Goal: Register for event/course: Sign up to attend an event or enroll in a course

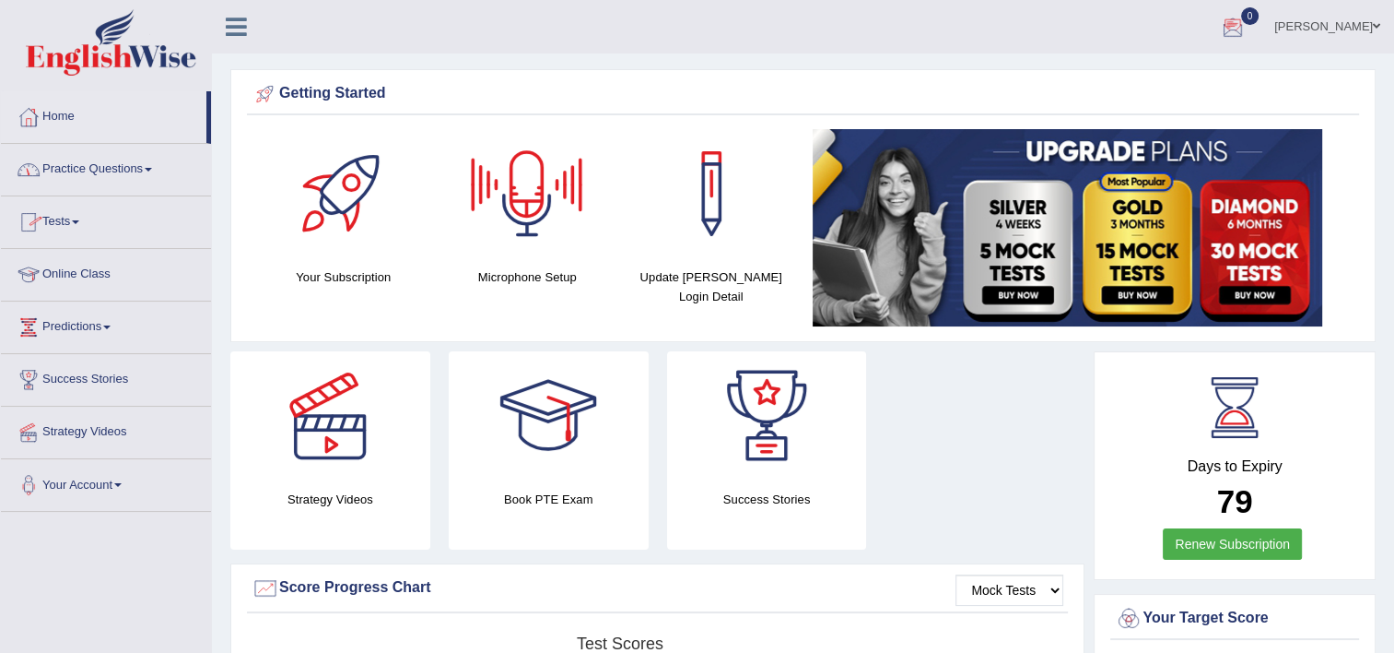
click at [1237, 23] on div at bounding box center [1233, 28] width 28 height 28
click at [1135, 81] on strong "See All Alerts" at bounding box center [1117, 77] width 82 height 15
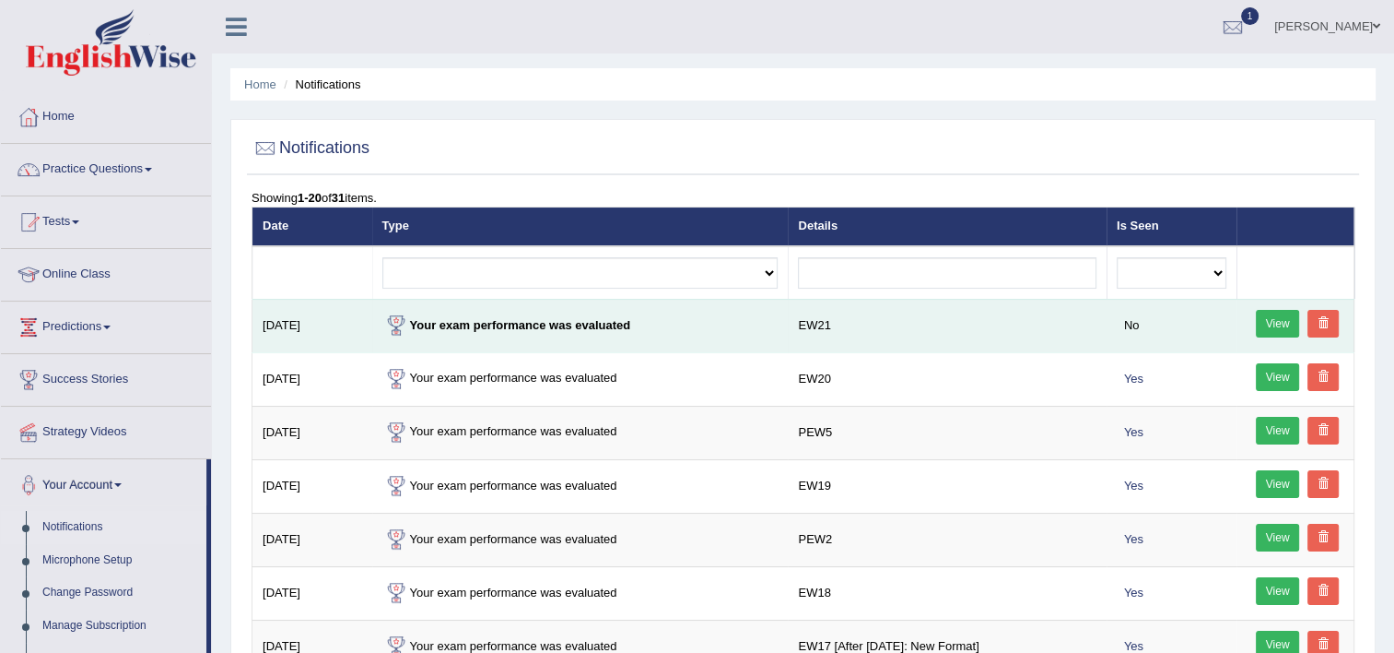
click at [1273, 316] on link "View" at bounding box center [1278, 324] width 44 height 28
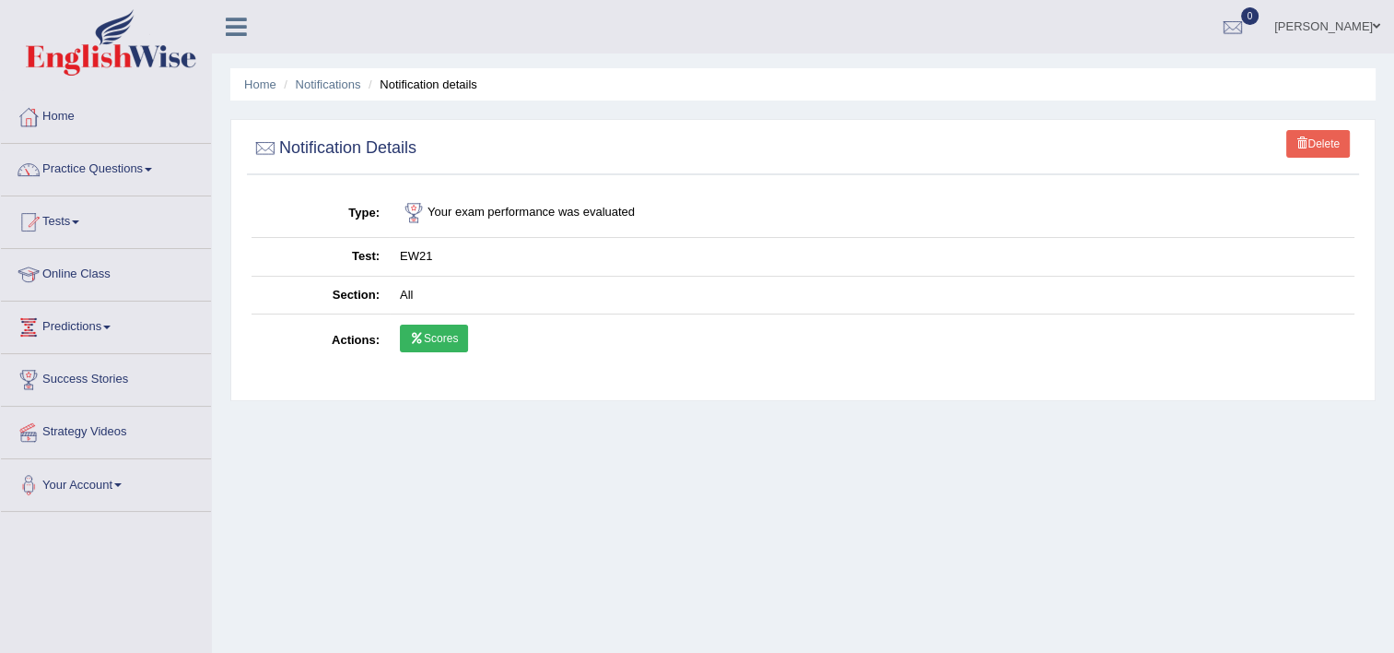
click at [425, 346] on link "Scores" at bounding box center [434, 338] width 68 height 28
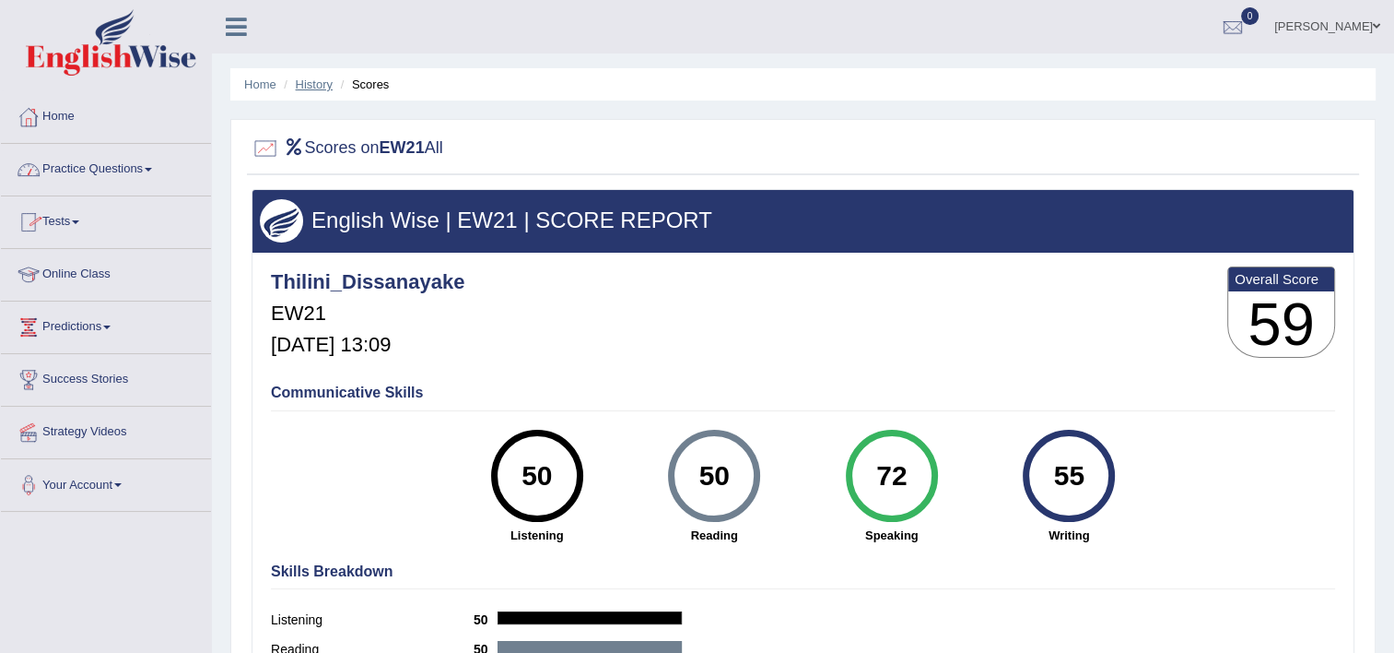
click at [326, 84] on link "History" at bounding box center [314, 84] width 37 height 14
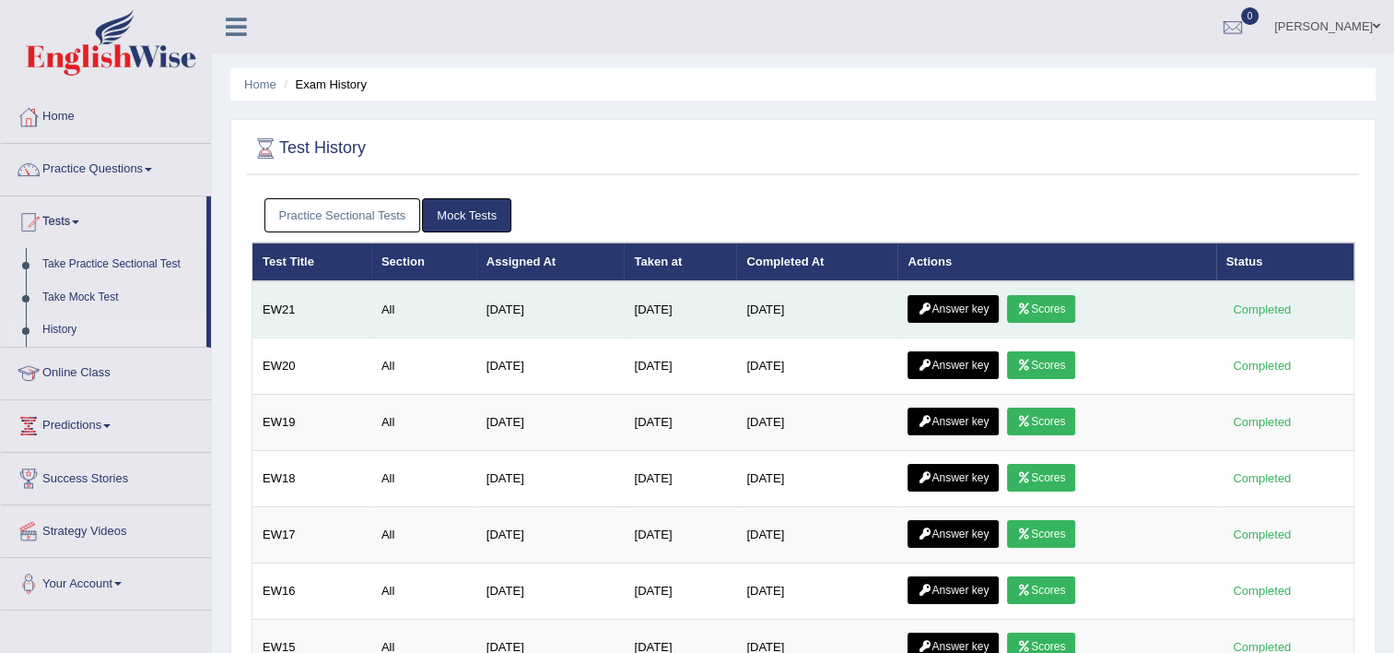
click at [947, 295] on link "Answer key" at bounding box center [953, 309] width 91 height 28
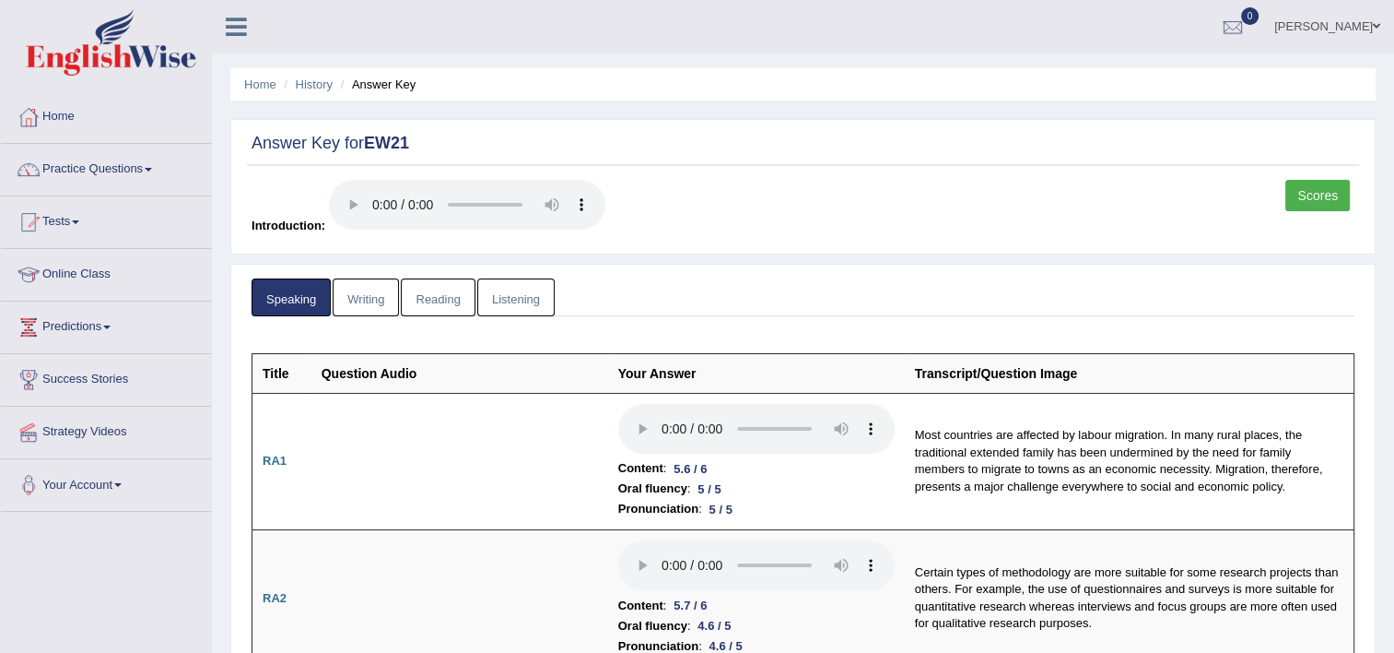
click at [522, 292] on link "Listening" at bounding box center [515, 297] width 77 height 38
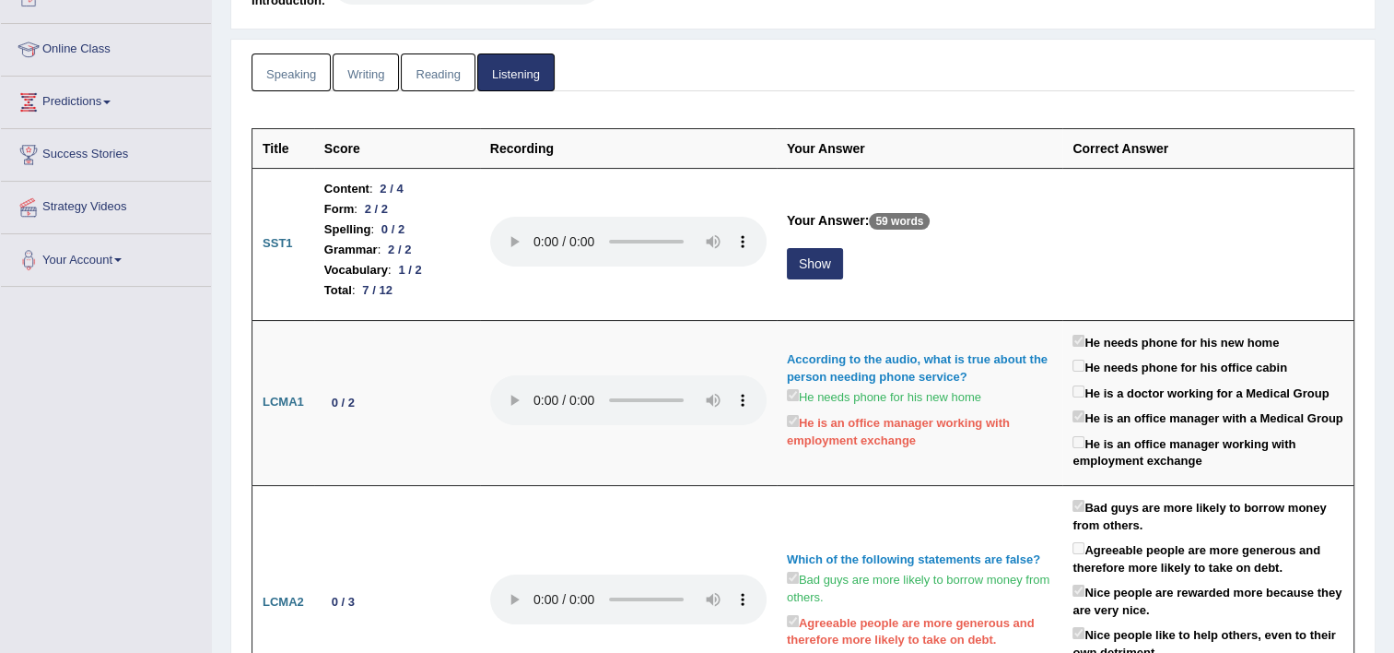
scroll to position [218, 0]
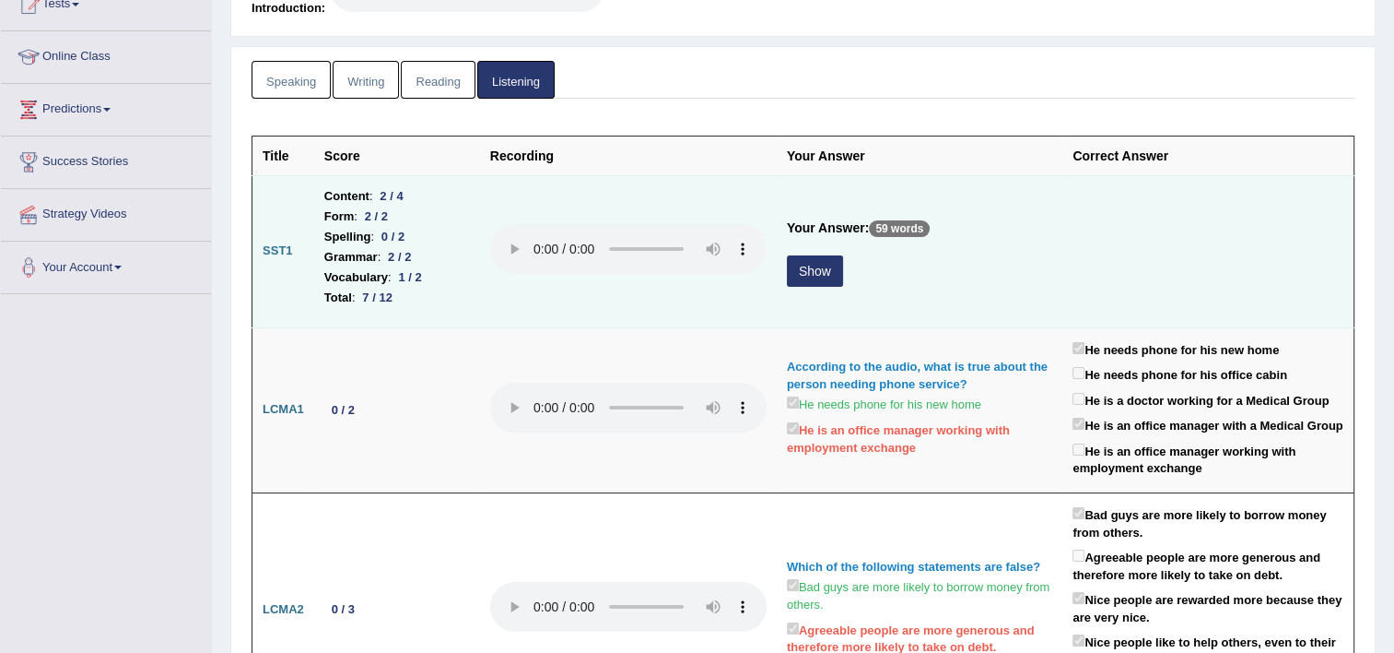
click at [801, 277] on button "Show" at bounding box center [815, 270] width 56 height 31
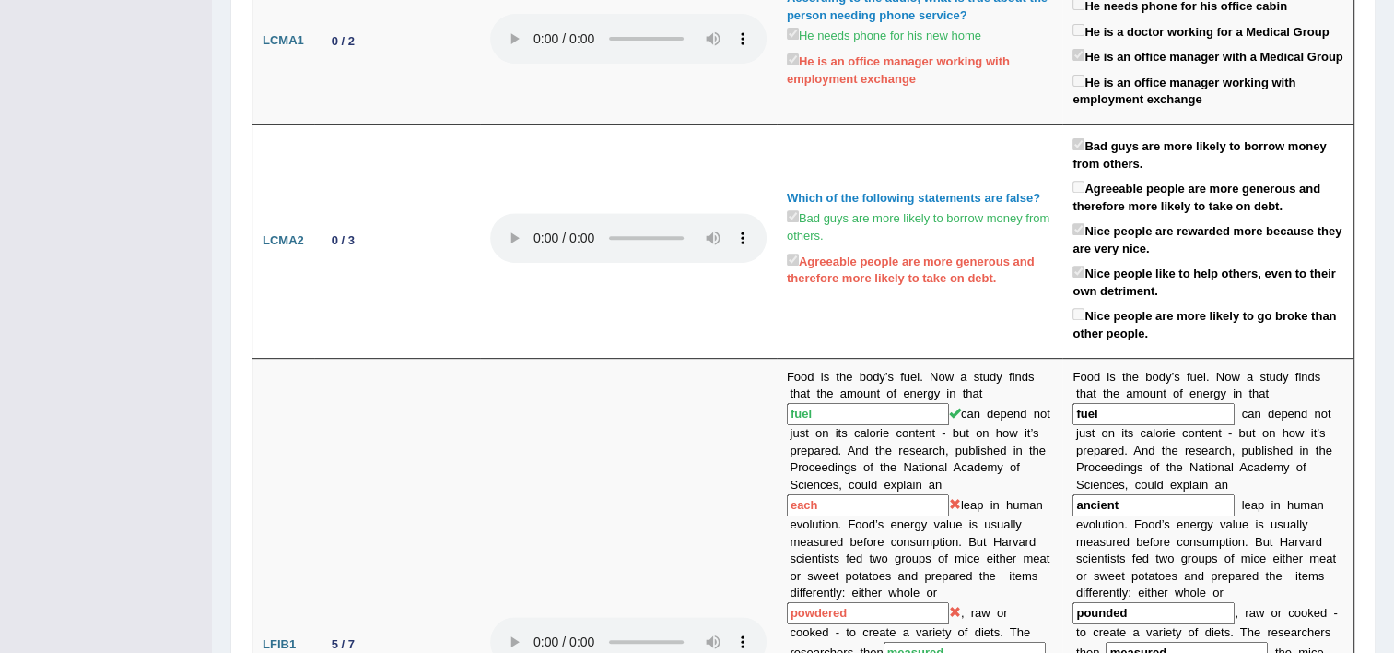
scroll to position [0, 0]
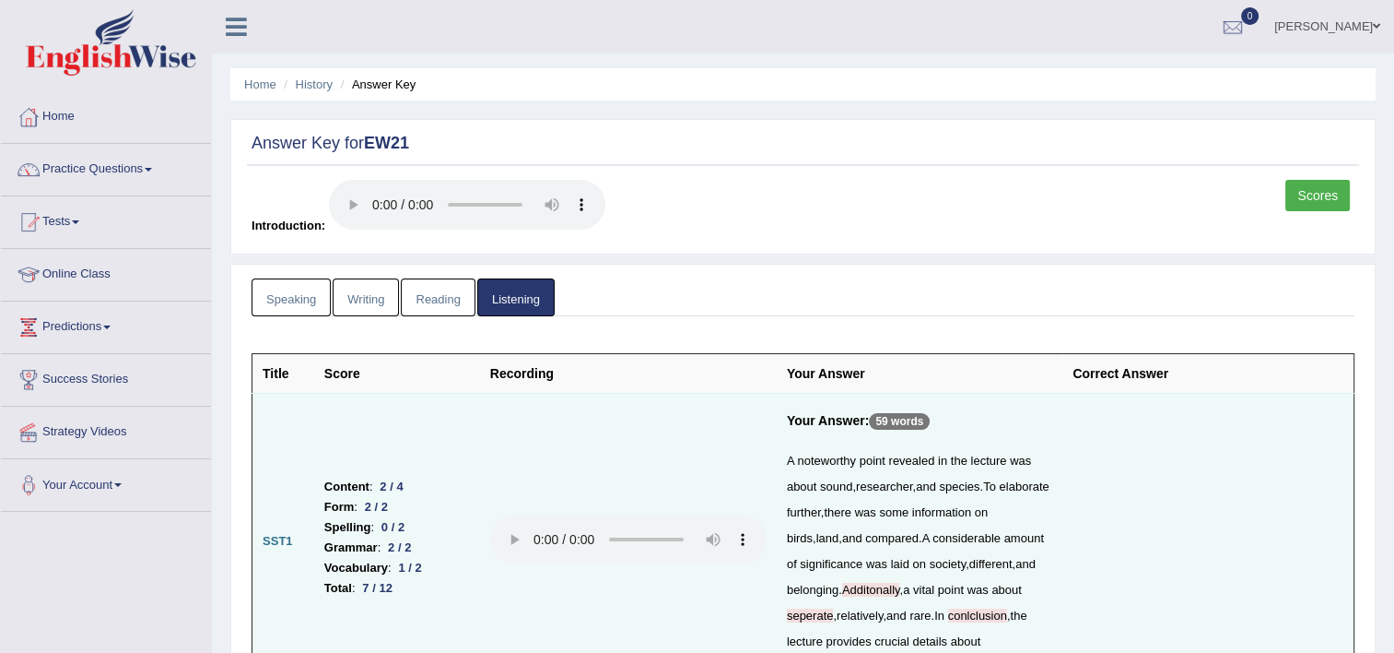
click at [355, 300] on link "Writing" at bounding box center [366, 297] width 66 height 38
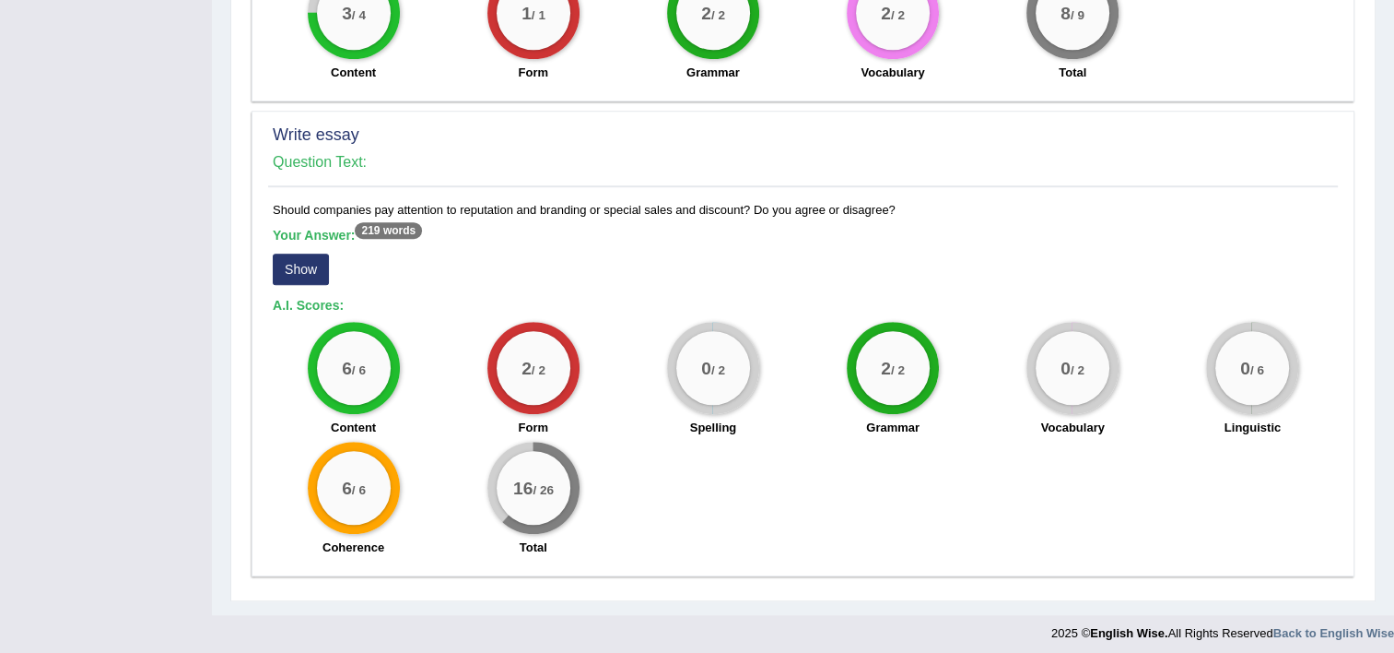
scroll to position [1379, 0]
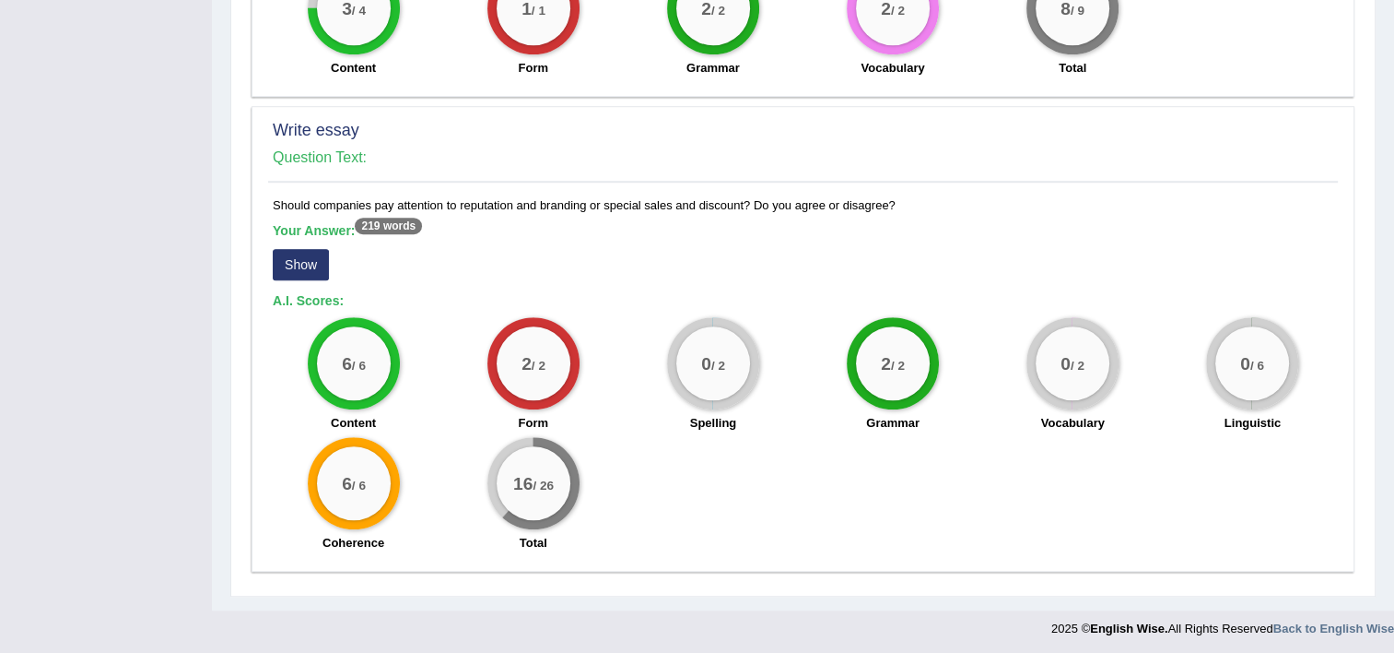
click at [296, 256] on button "Show" at bounding box center [301, 264] width 56 height 31
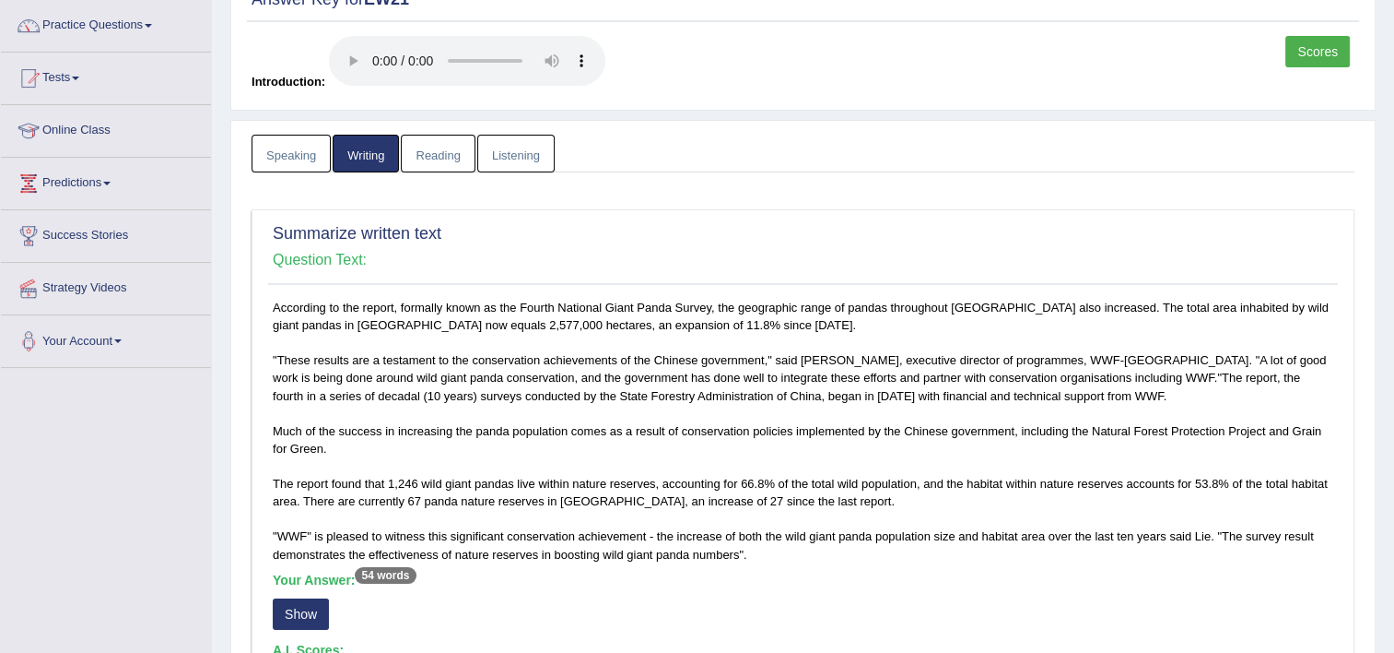
scroll to position [0, 0]
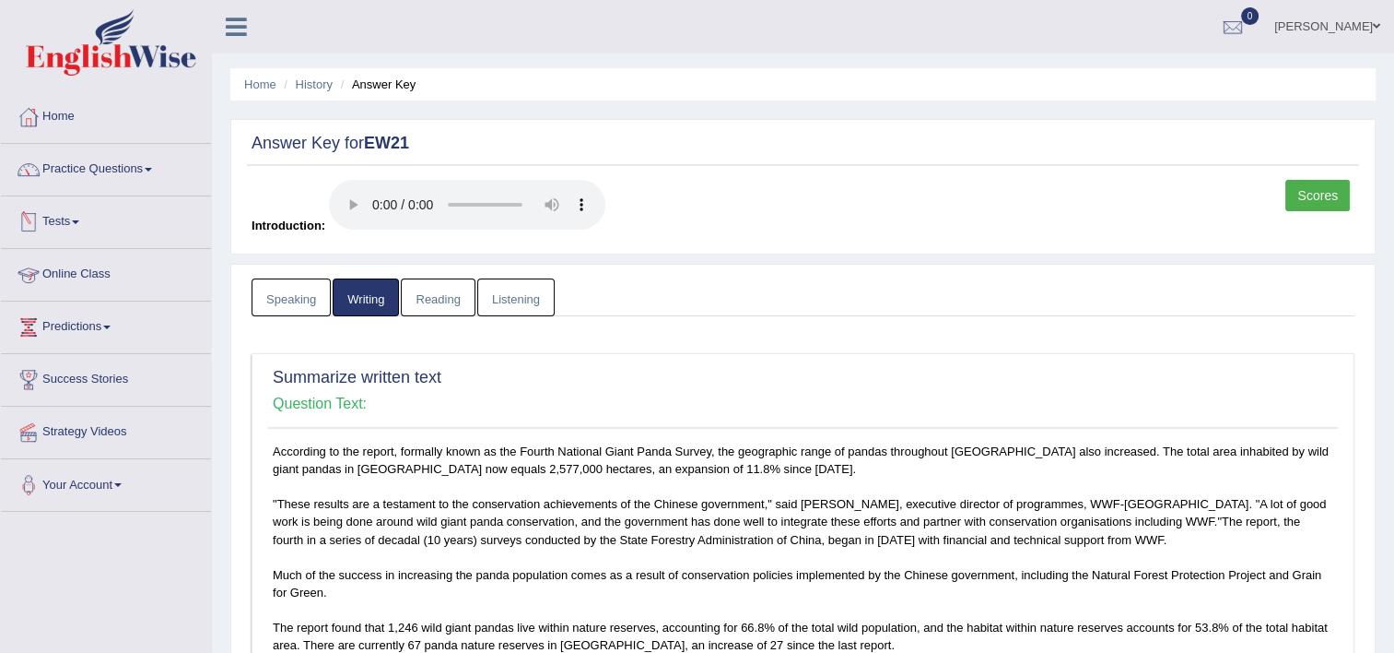
click at [63, 221] on link "Tests" at bounding box center [106, 219] width 210 height 46
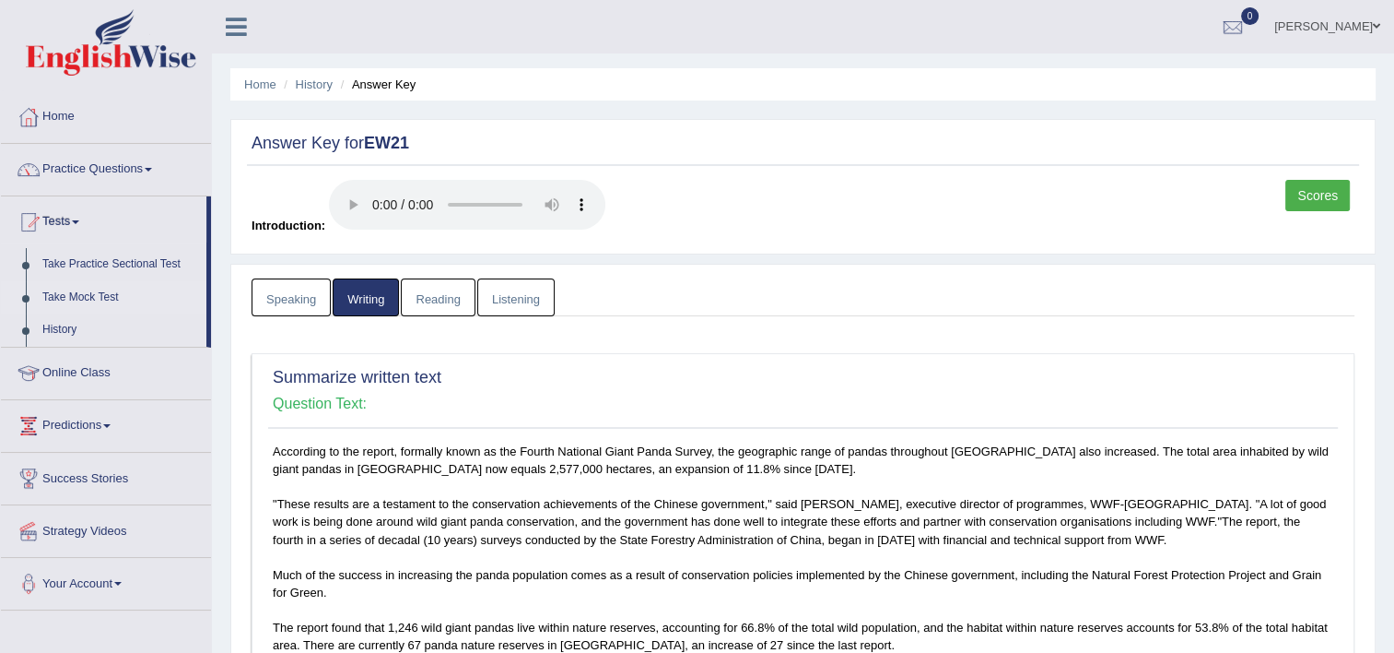
click at [82, 300] on link "Take Mock Test" at bounding box center [120, 297] width 172 height 33
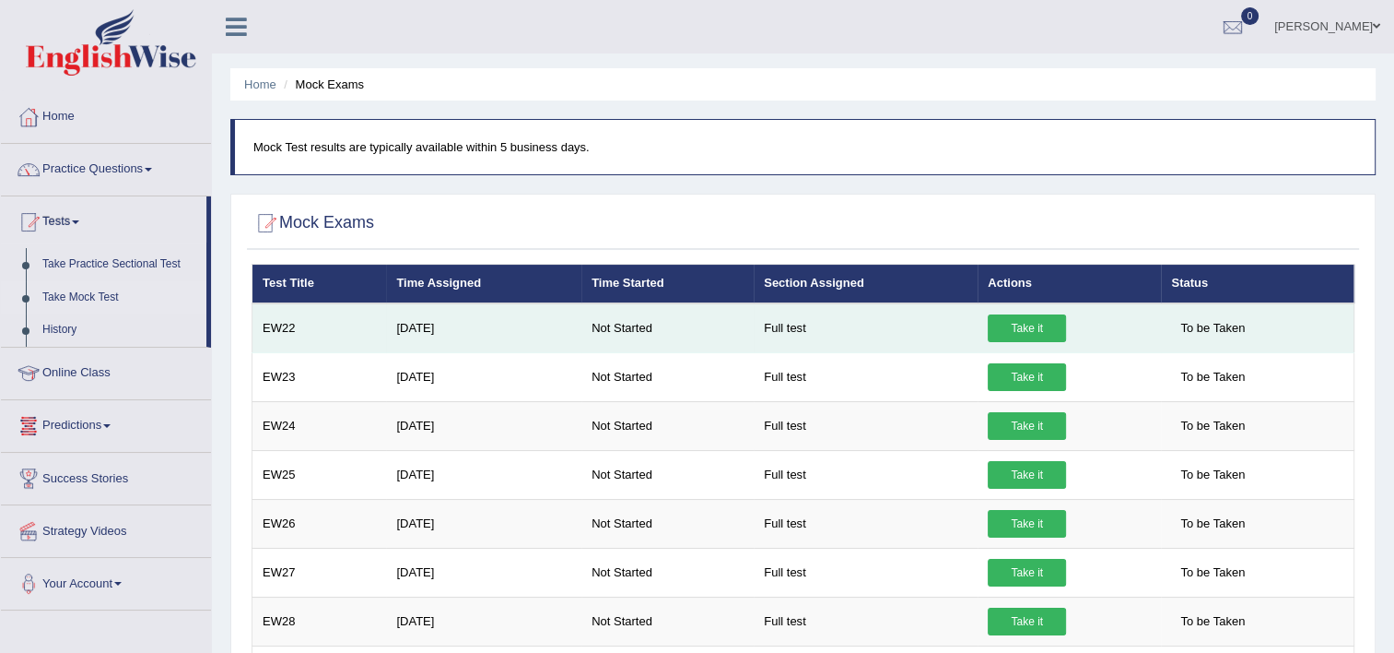
click at [1006, 328] on link "Take it" at bounding box center [1027, 328] width 78 height 28
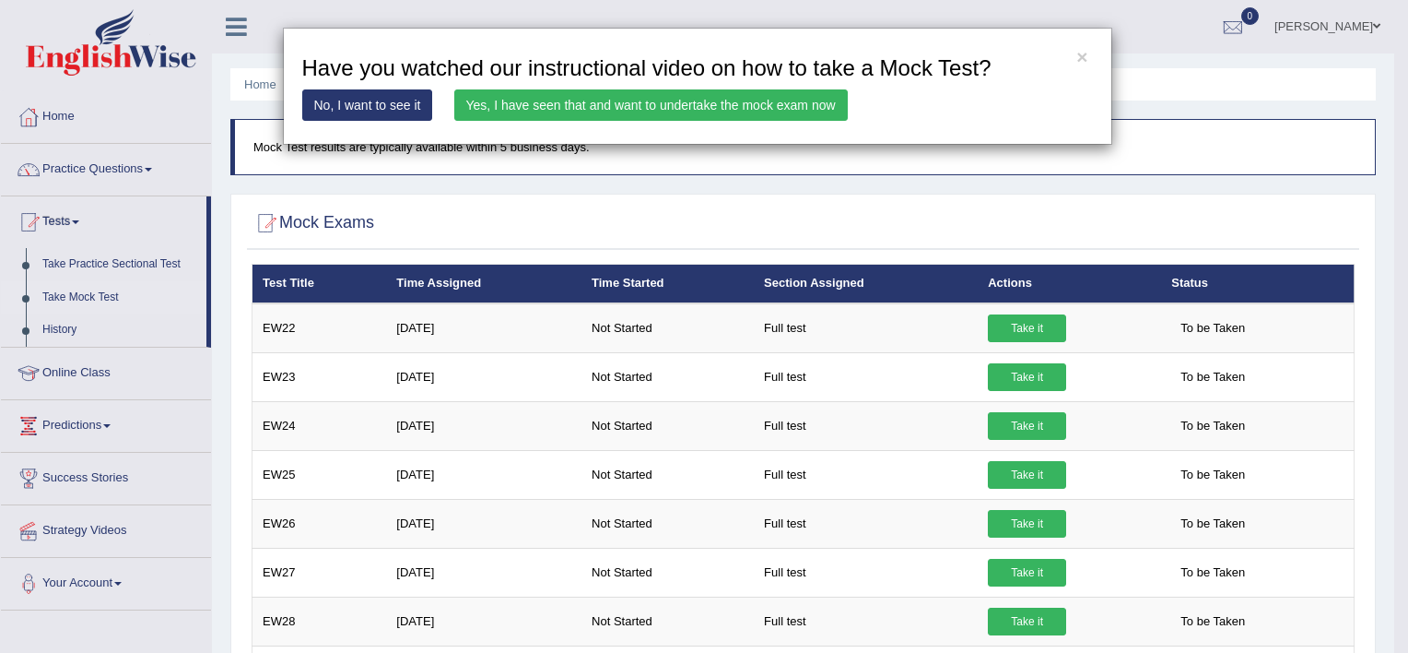
click at [691, 106] on link "Yes, I have seen that and want to undertake the mock exam now" at bounding box center [651, 104] width 394 height 31
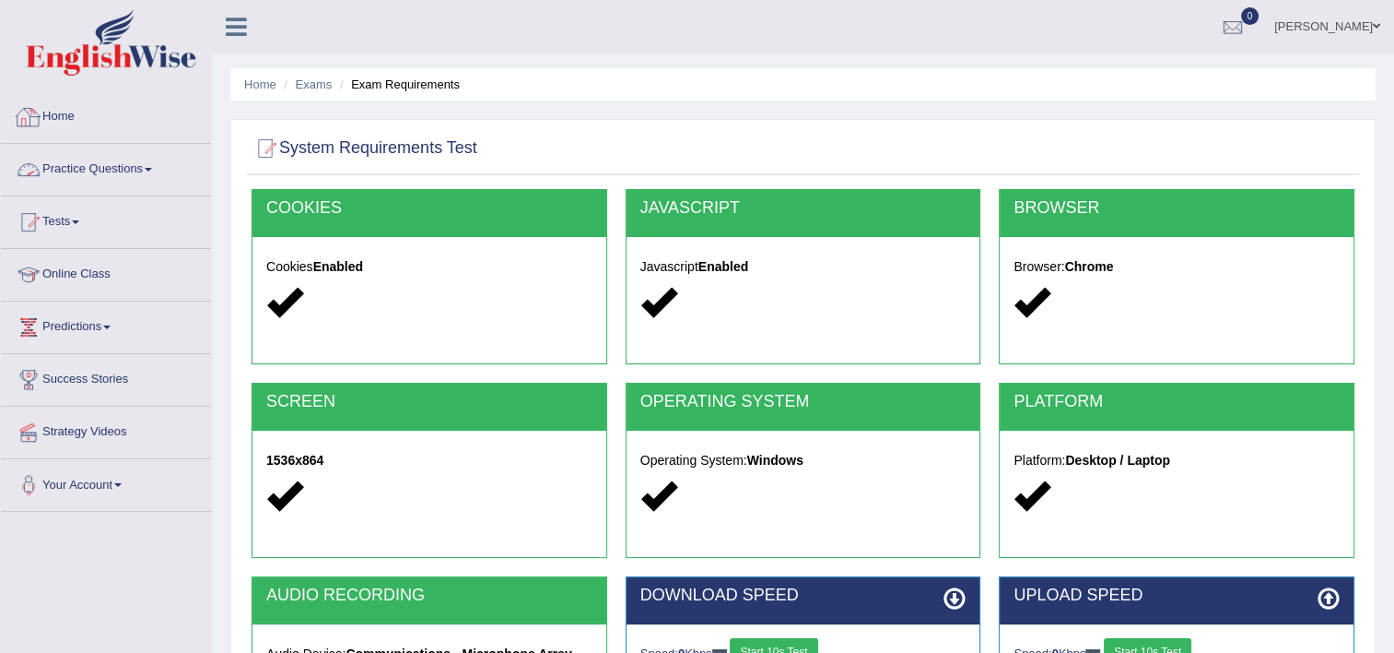
click at [69, 114] on link "Home" at bounding box center [106, 114] width 210 height 46
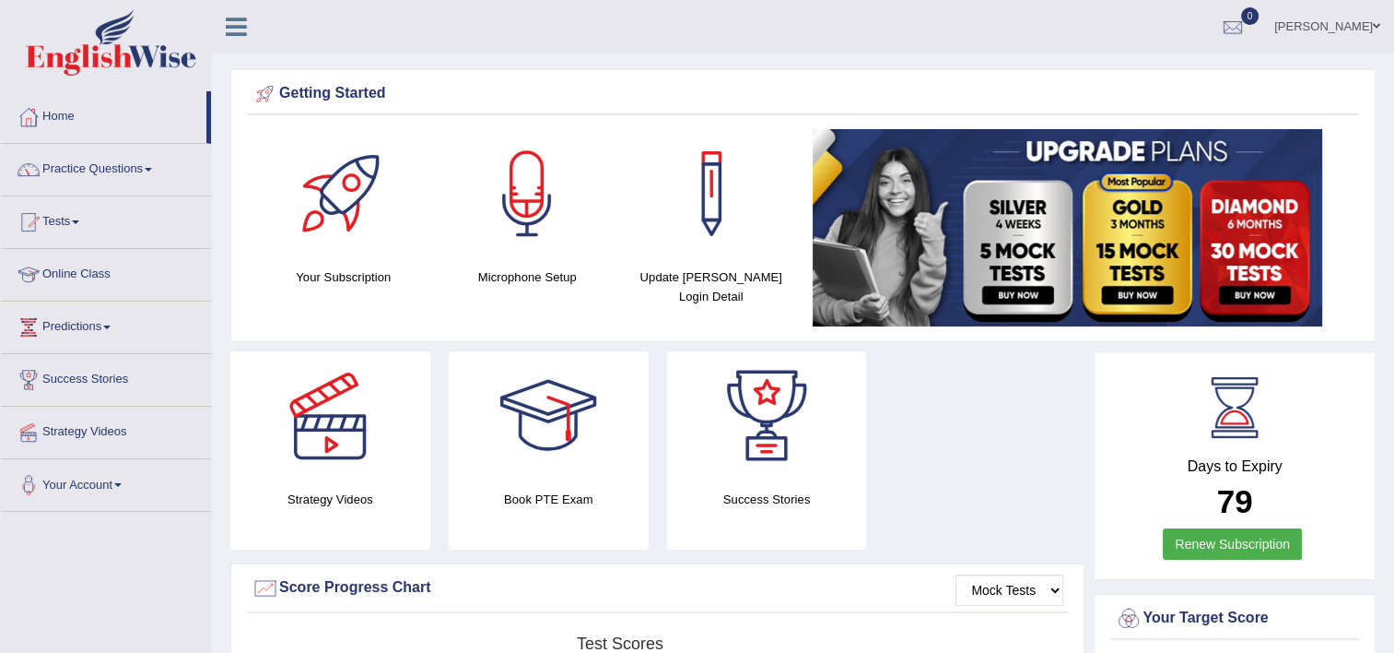
click at [540, 234] on div at bounding box center [527, 193] width 129 height 129
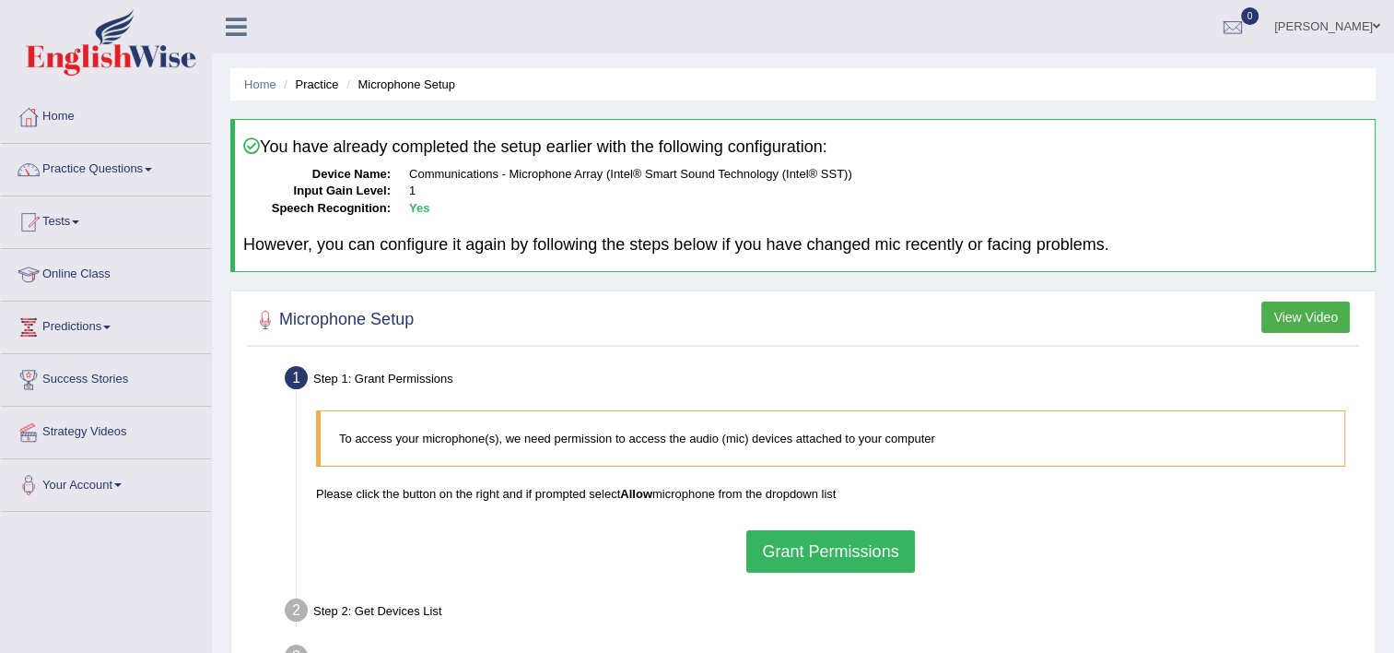
click at [818, 560] on button "Grant Permissions" at bounding box center [831, 551] width 168 height 42
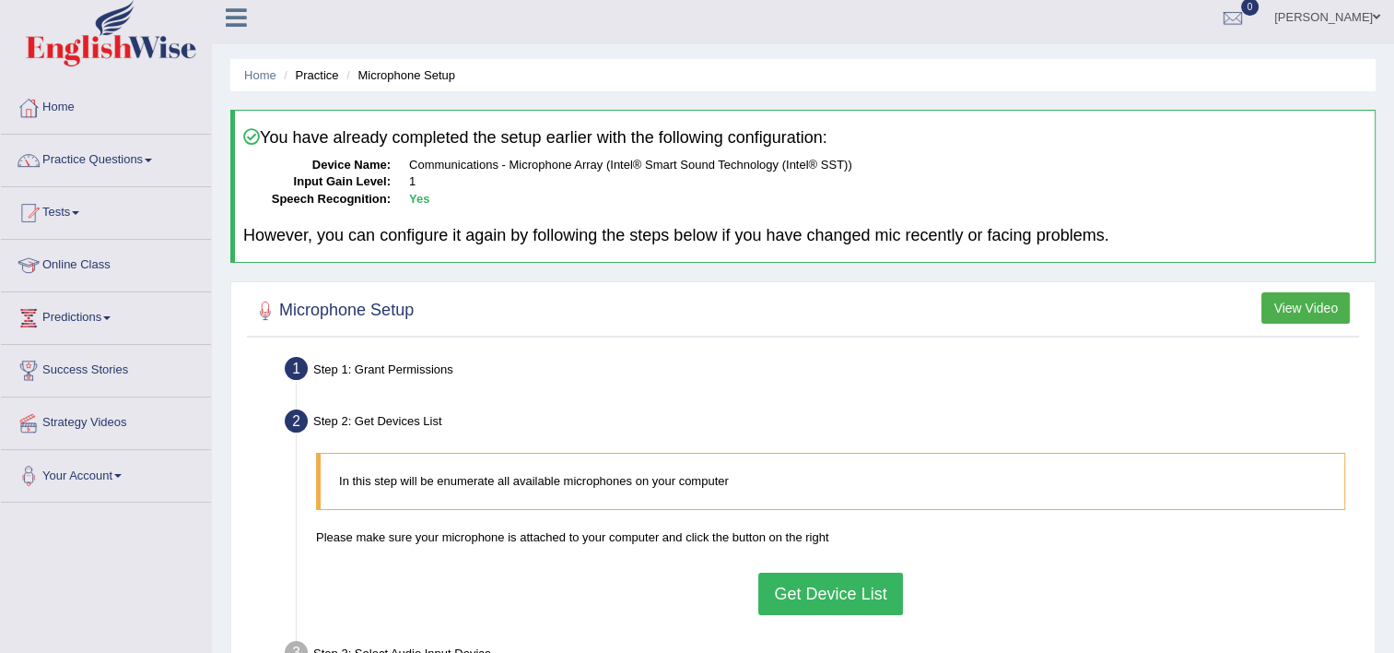
scroll to position [184, 0]
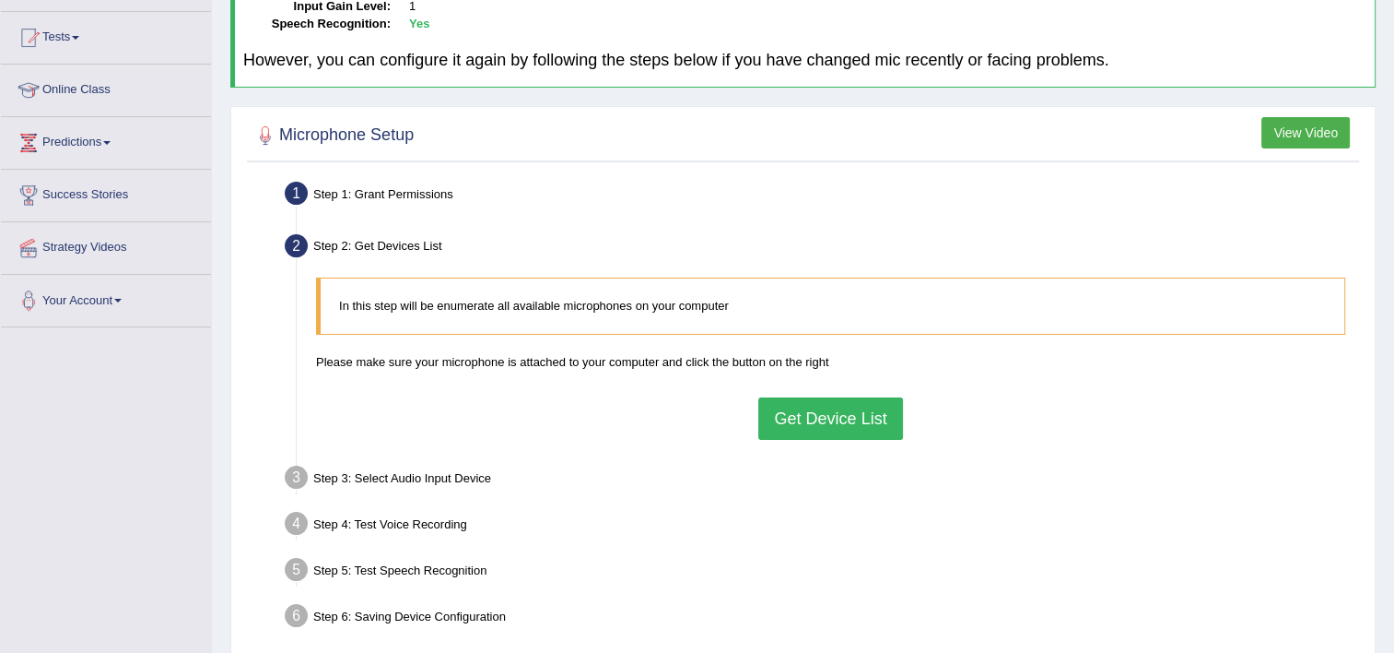
click at [830, 421] on button "Get Device List" at bounding box center [830, 418] width 144 height 42
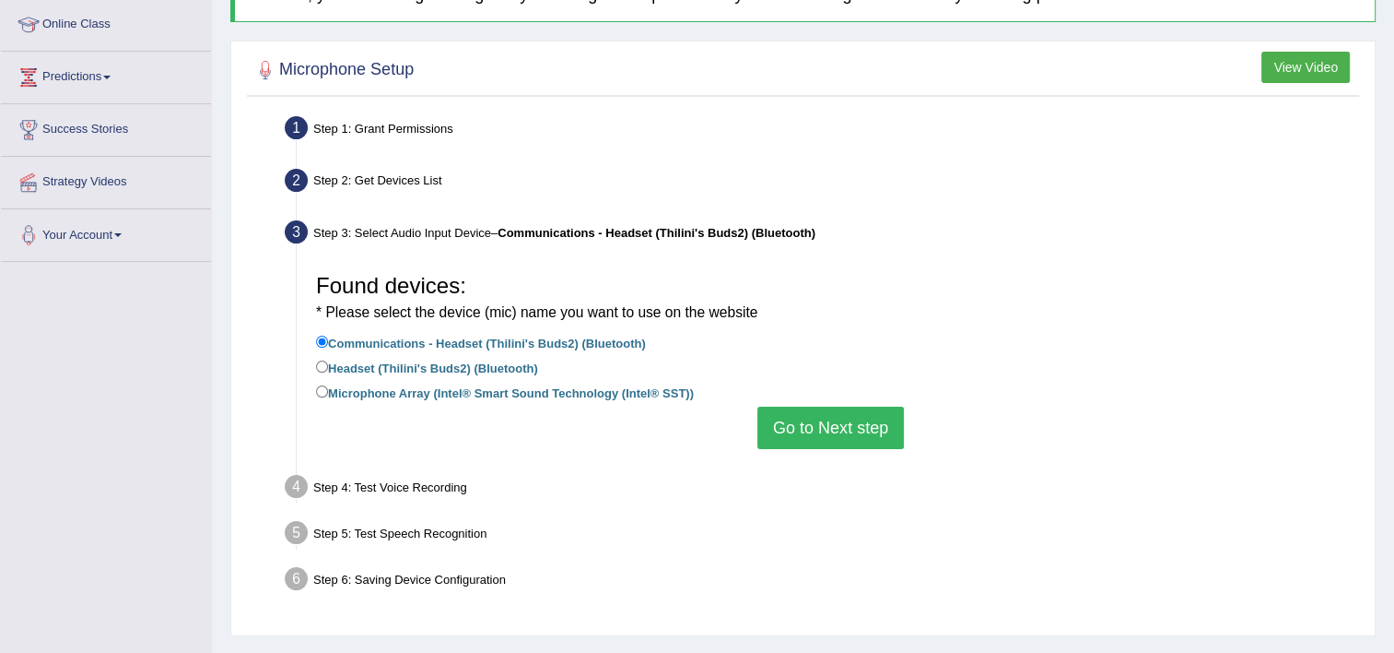
scroll to position [276, 0]
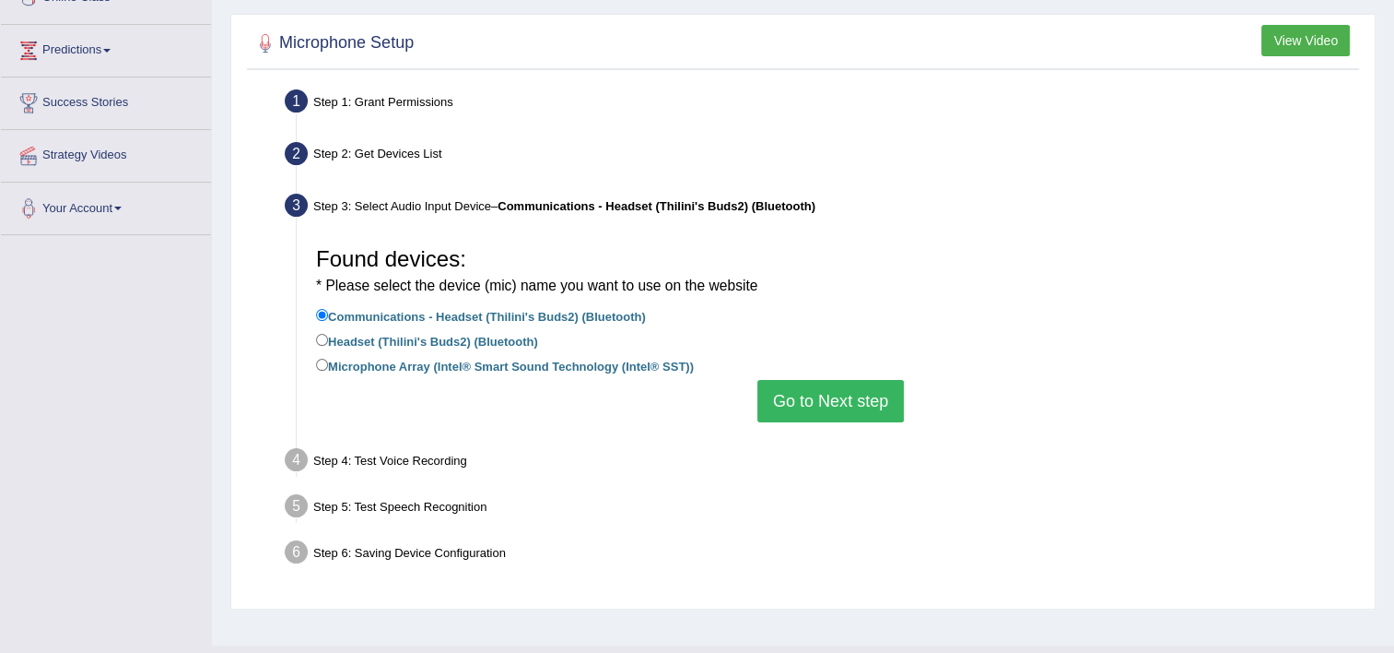
click at [844, 405] on button "Go to Next step" at bounding box center [831, 401] width 147 height 42
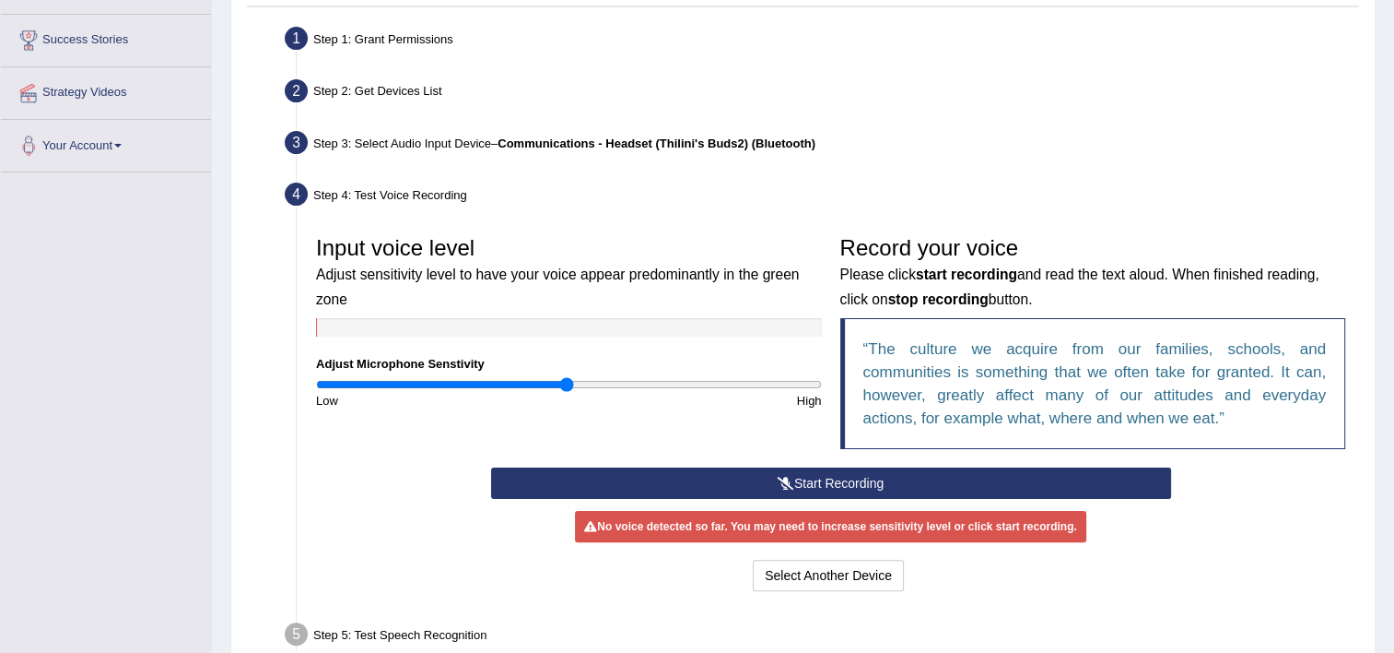
scroll to position [369, 0]
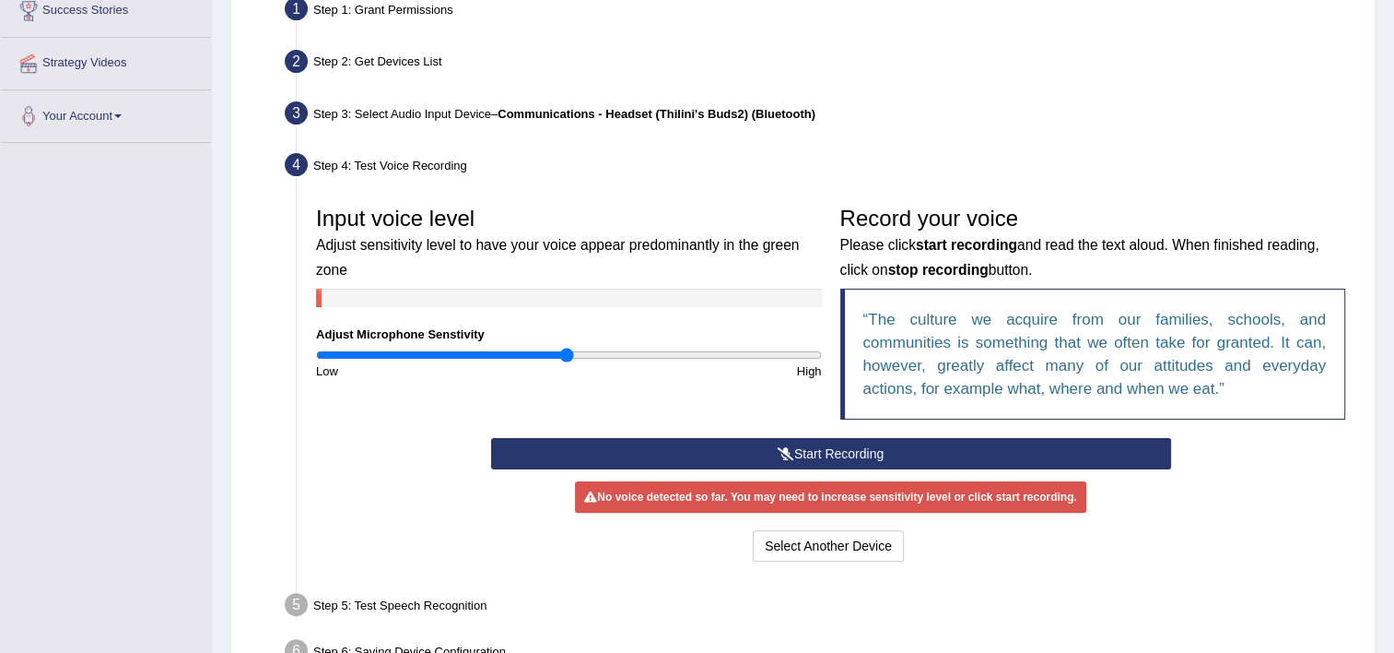
click at [718, 459] on button "Start Recording" at bounding box center [831, 453] width 680 height 31
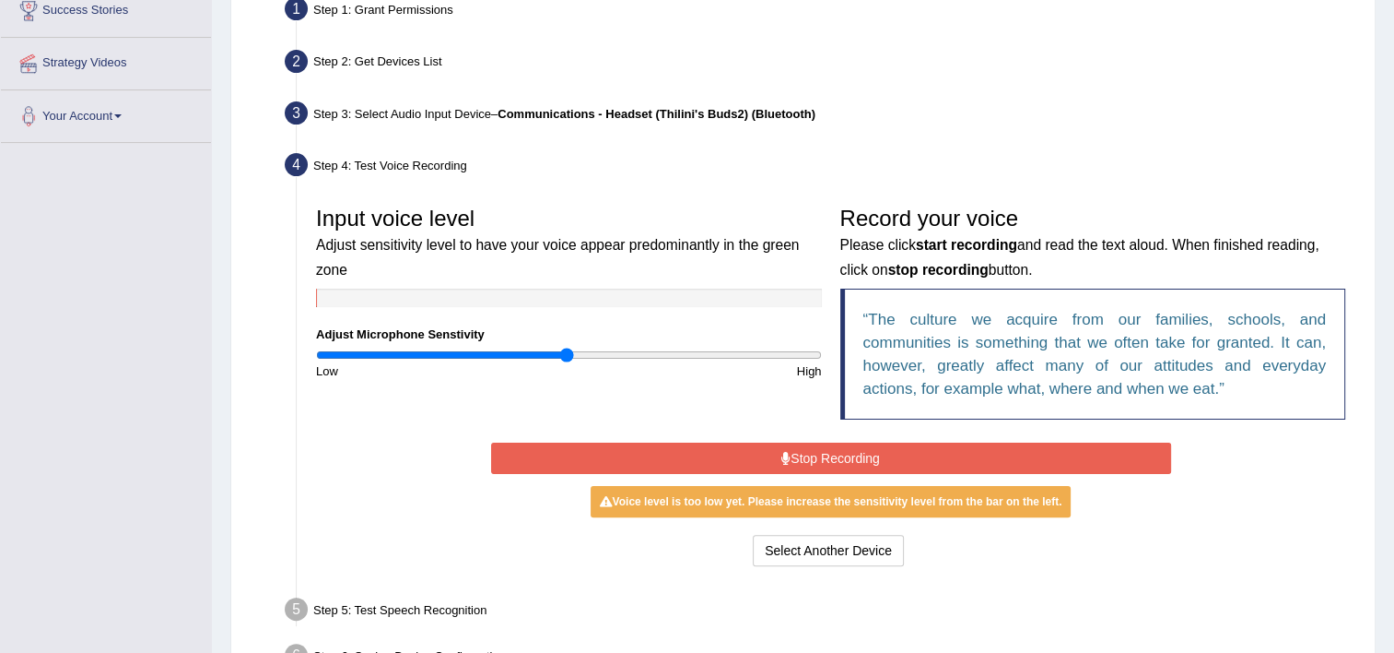
click at [759, 446] on button "Stop Recording" at bounding box center [831, 457] width 680 height 31
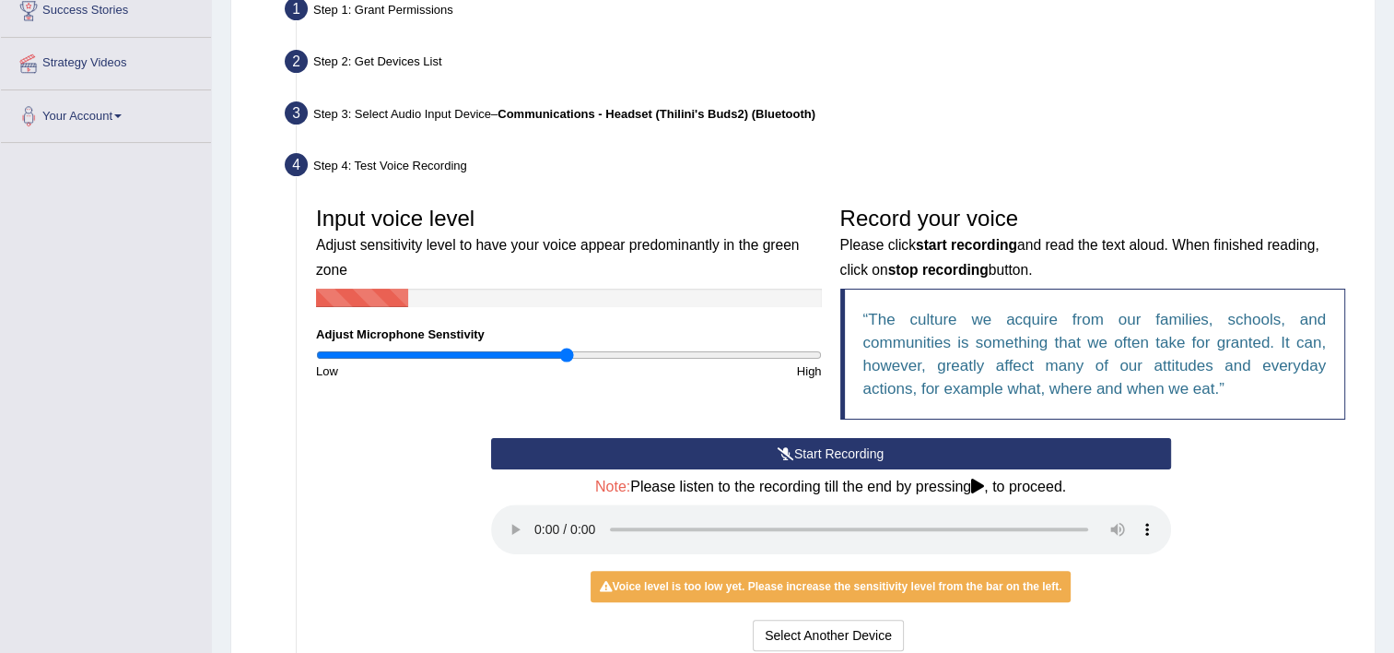
scroll to position [553, 0]
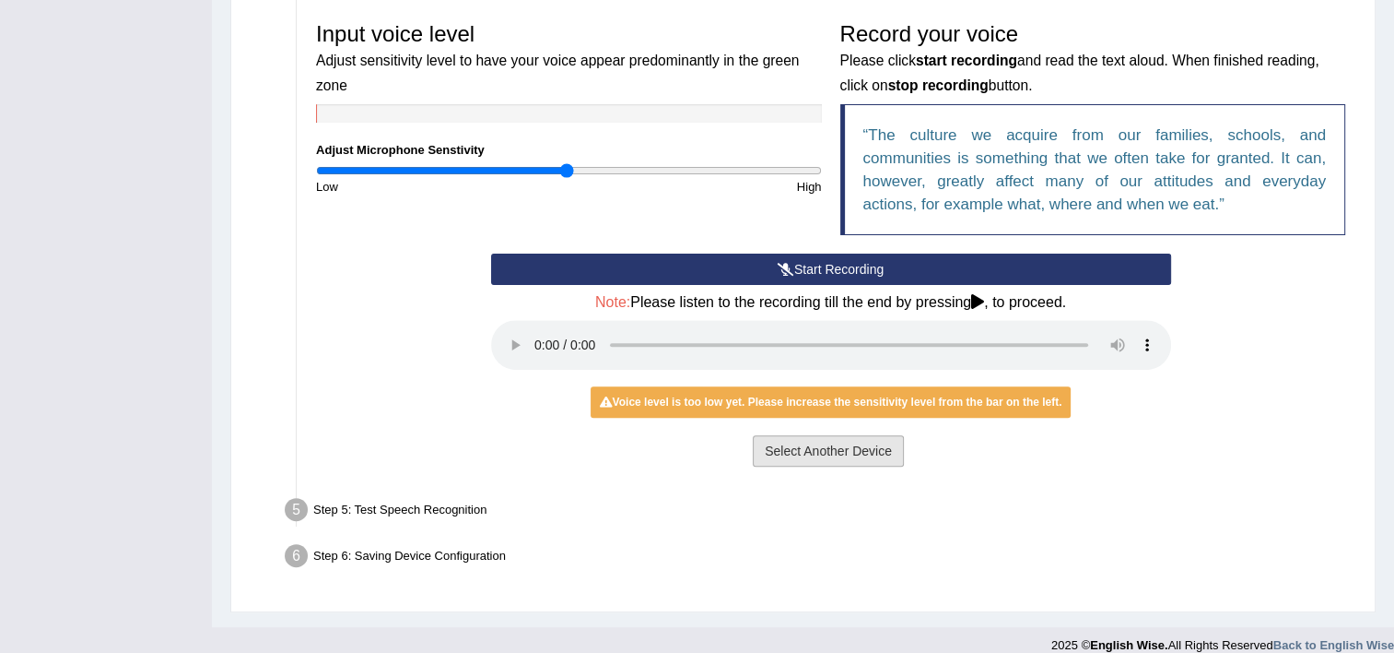
click at [837, 459] on button "Select Another Device" at bounding box center [828, 450] width 151 height 31
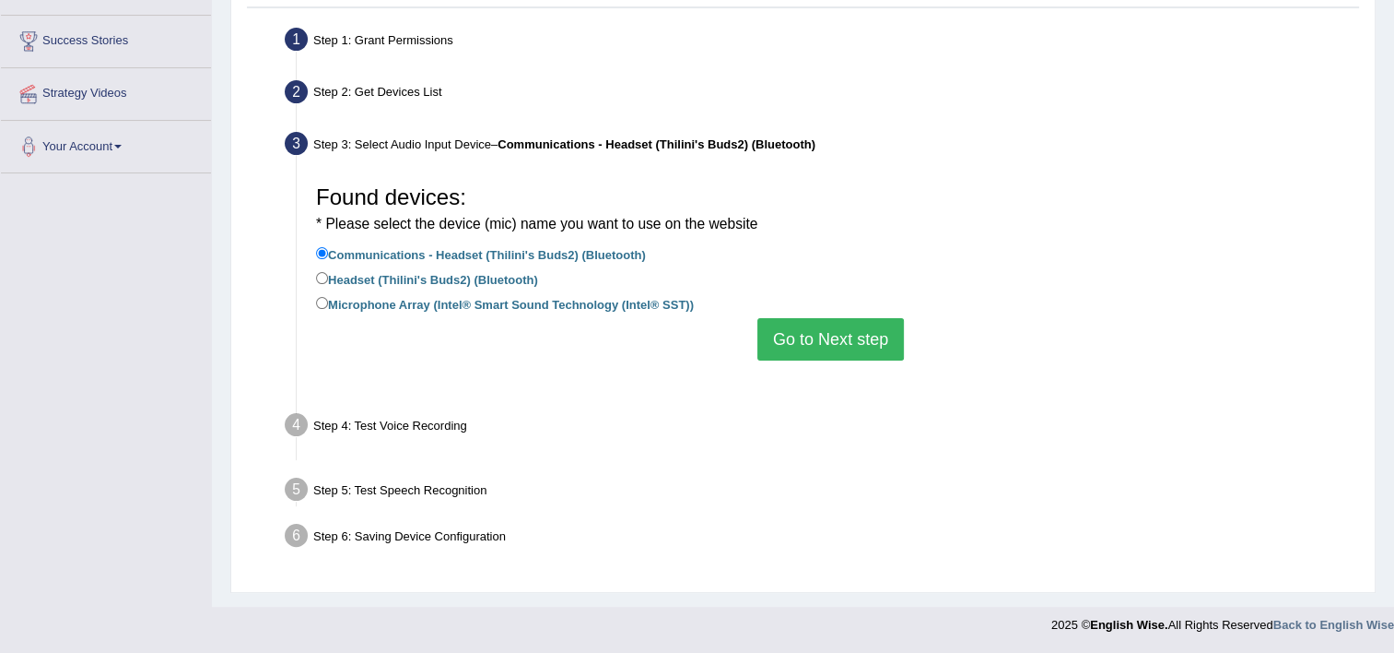
scroll to position [315, 0]
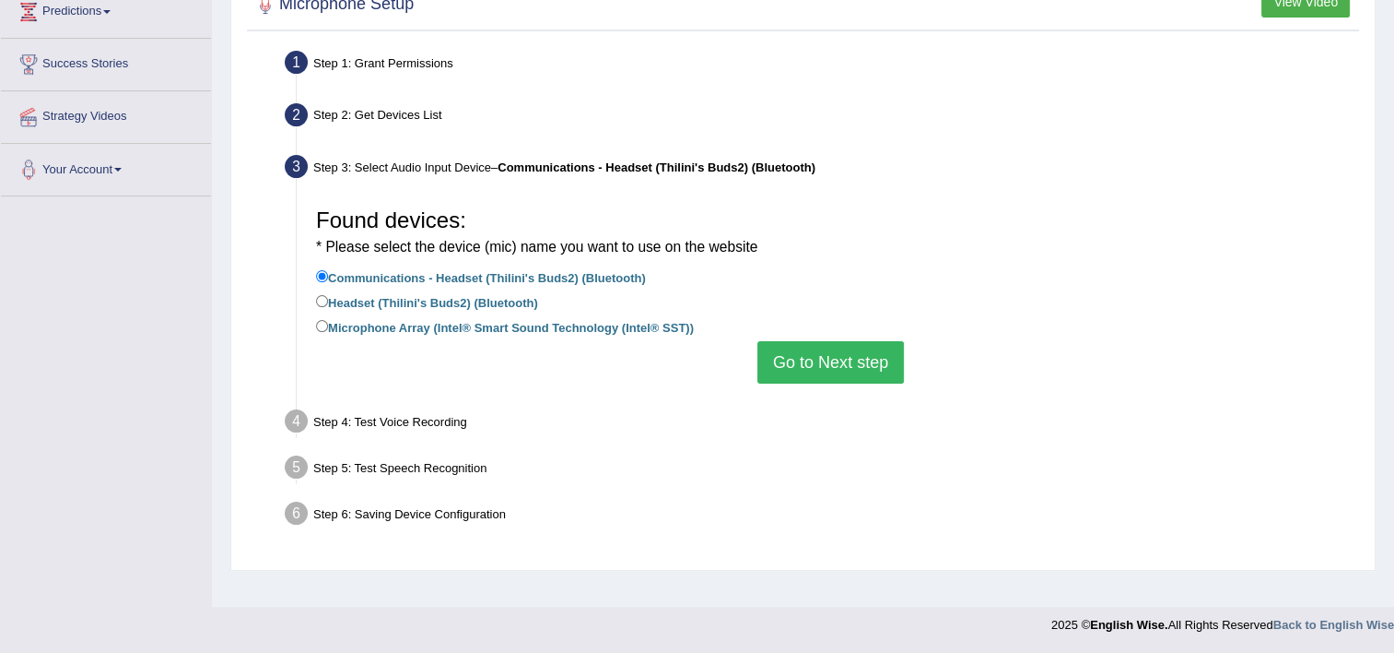
click at [816, 356] on button "Go to Next step" at bounding box center [831, 362] width 147 height 42
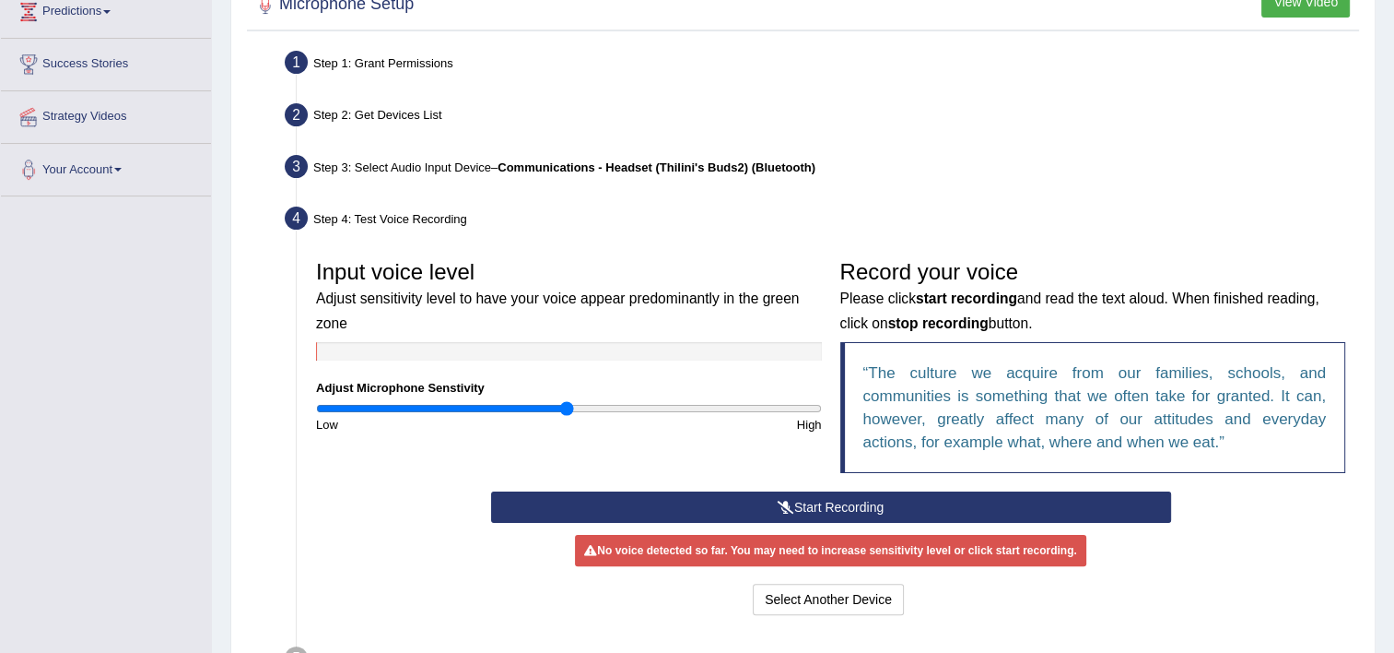
click at [778, 504] on icon at bounding box center [786, 506] width 17 height 13
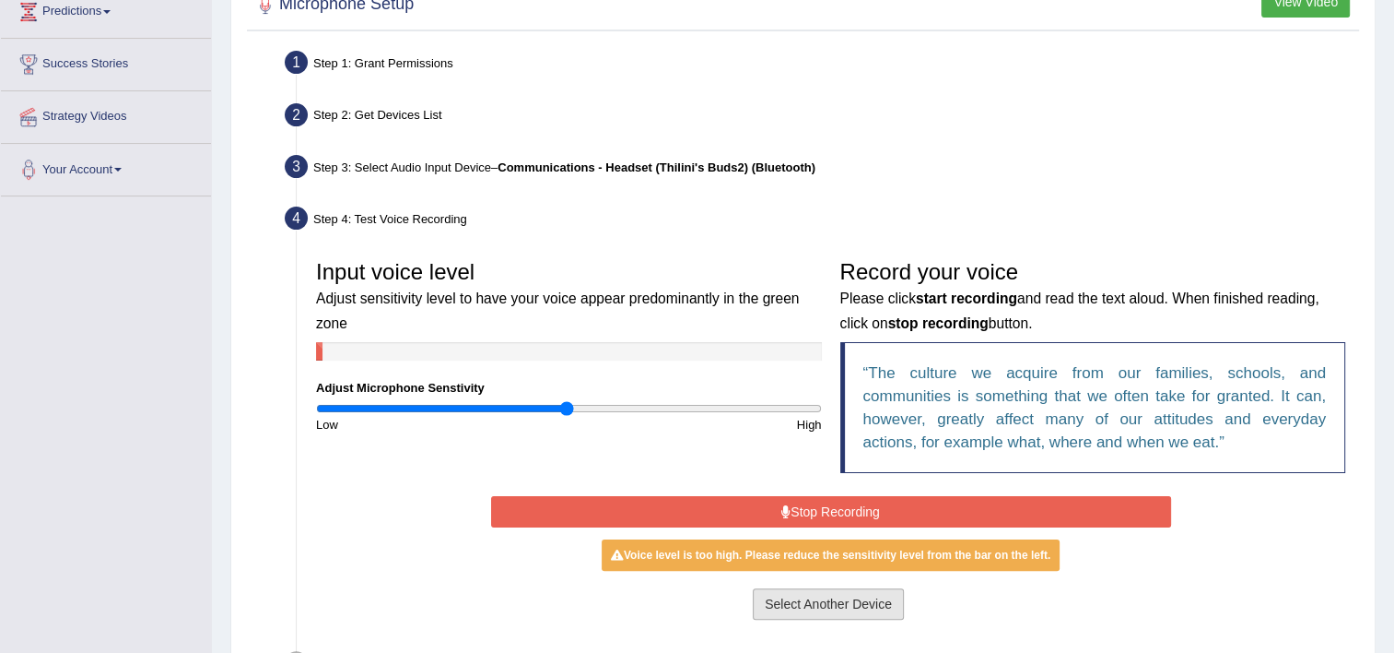
click at [790, 610] on button "Select Another Device" at bounding box center [828, 603] width 151 height 31
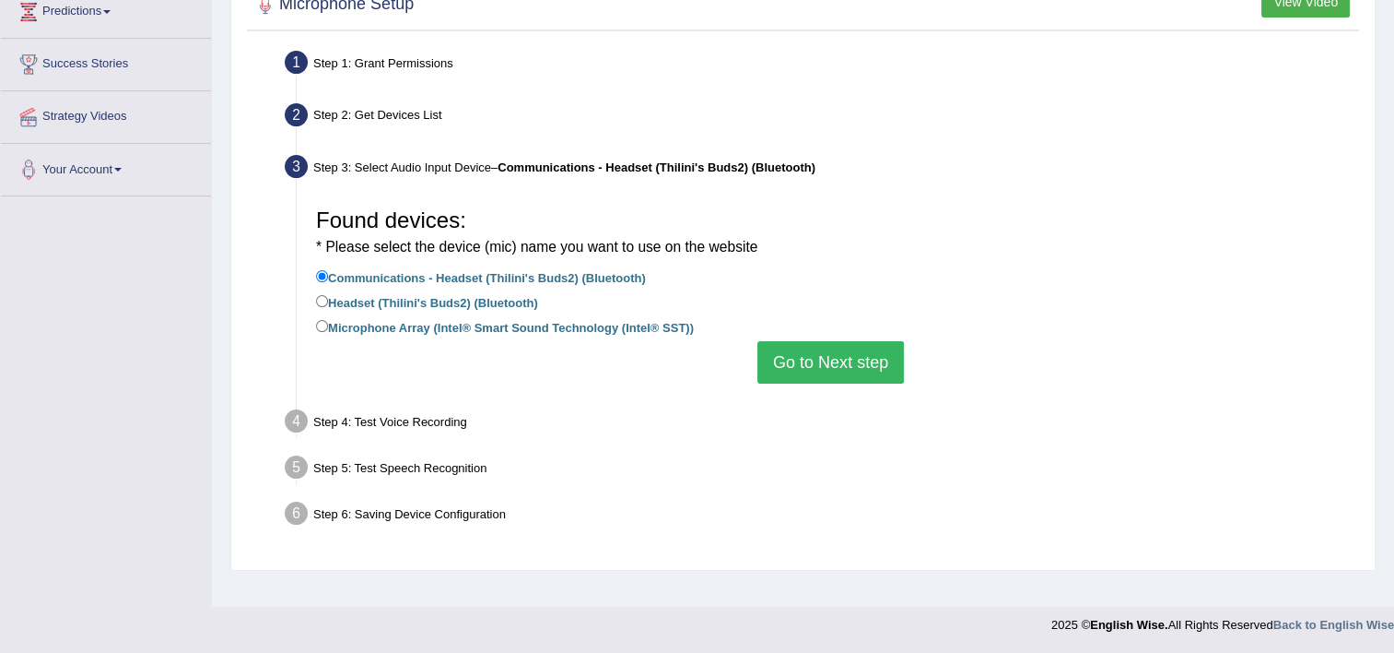
click at [822, 365] on button "Go to Next step" at bounding box center [831, 362] width 147 height 42
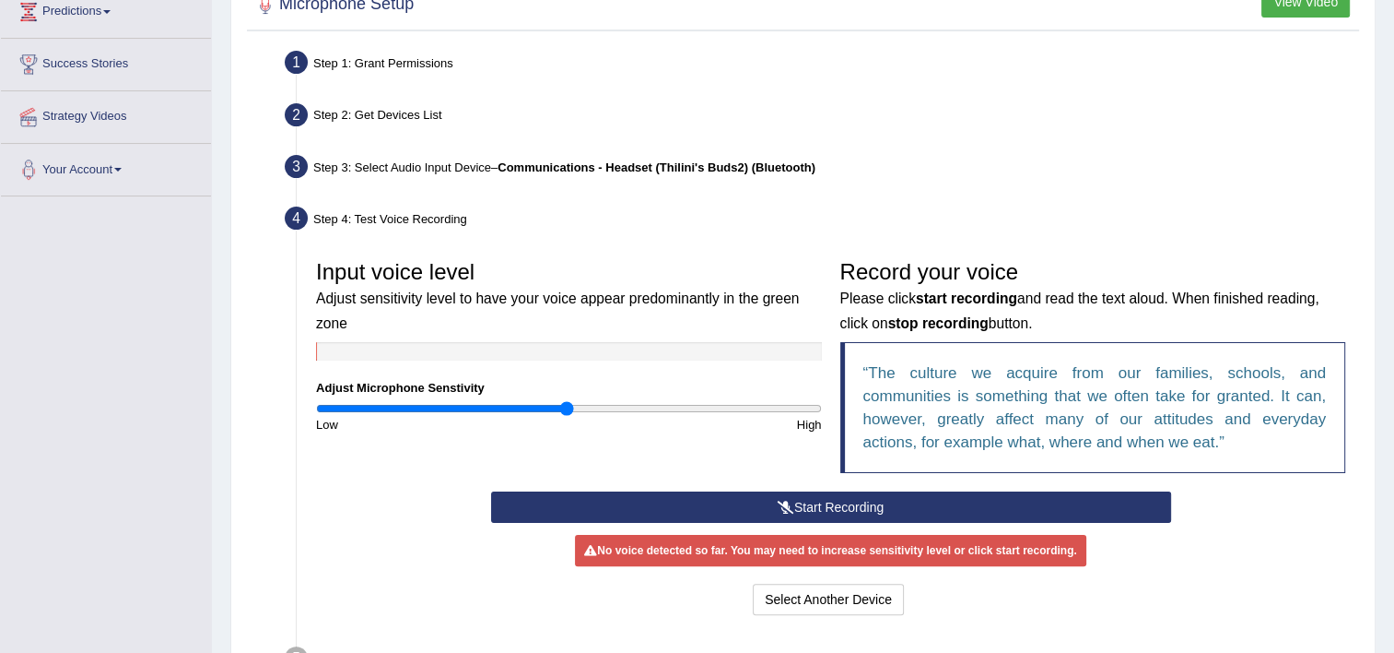
click at [735, 503] on button "Start Recording" at bounding box center [831, 506] width 680 height 31
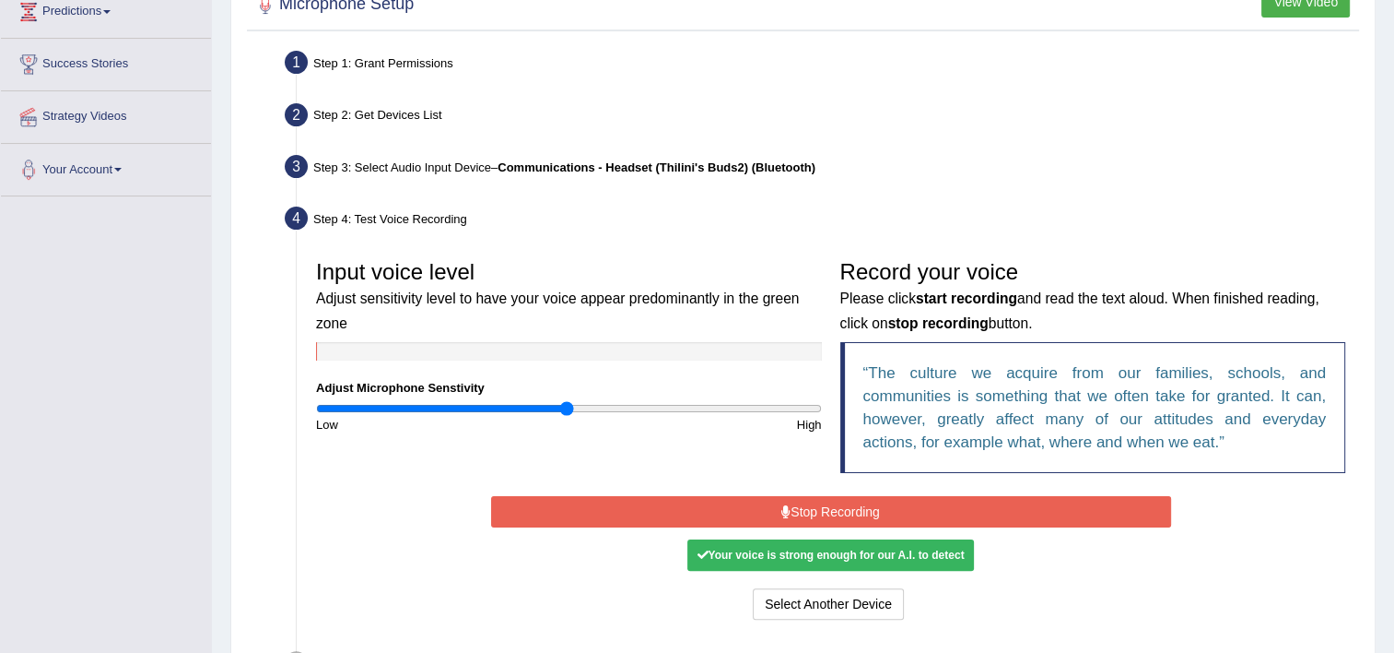
click at [1039, 514] on button "Stop Recording" at bounding box center [831, 511] width 680 height 31
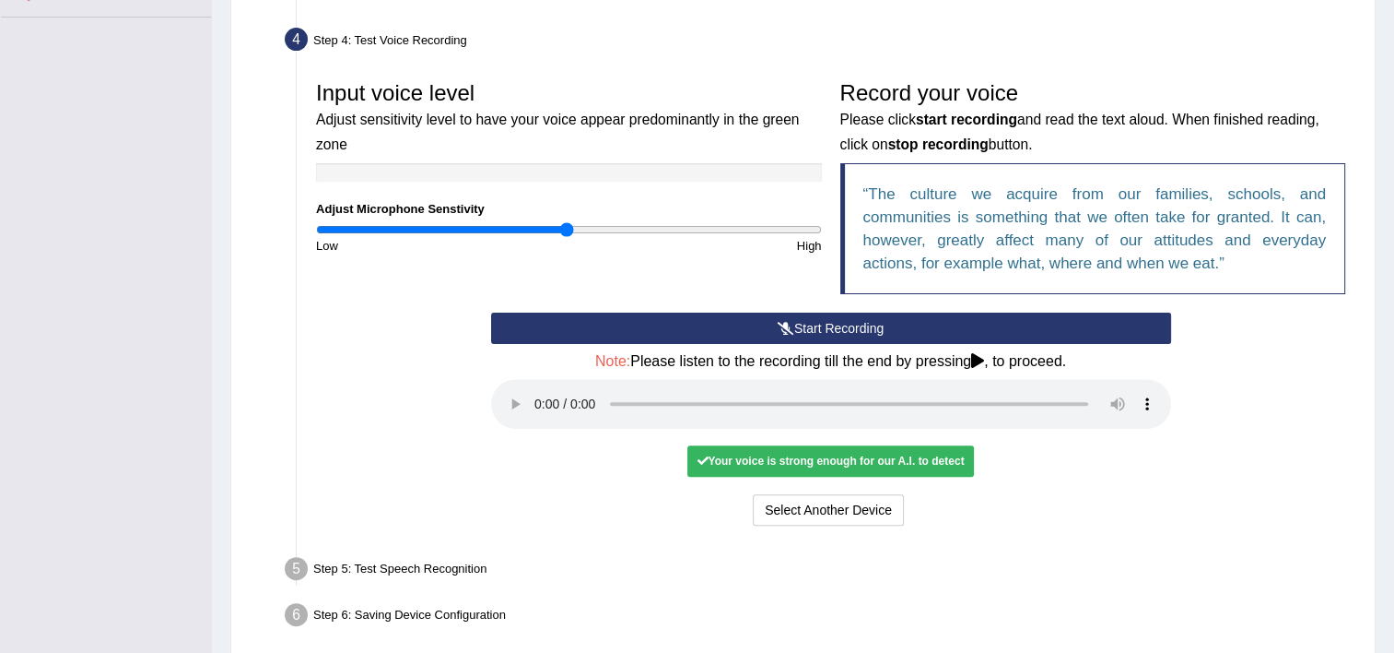
scroll to position [570, 0]
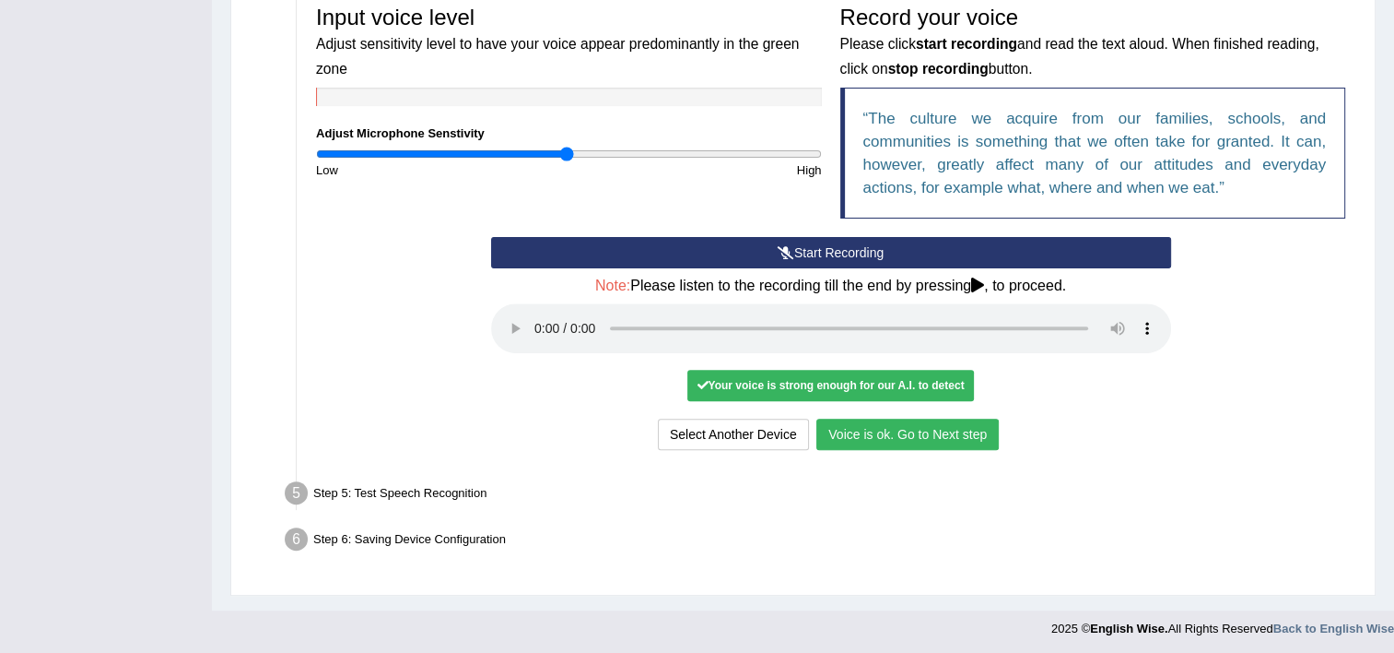
click at [881, 421] on button "Voice is ok. Go to Next step" at bounding box center [908, 433] width 182 height 31
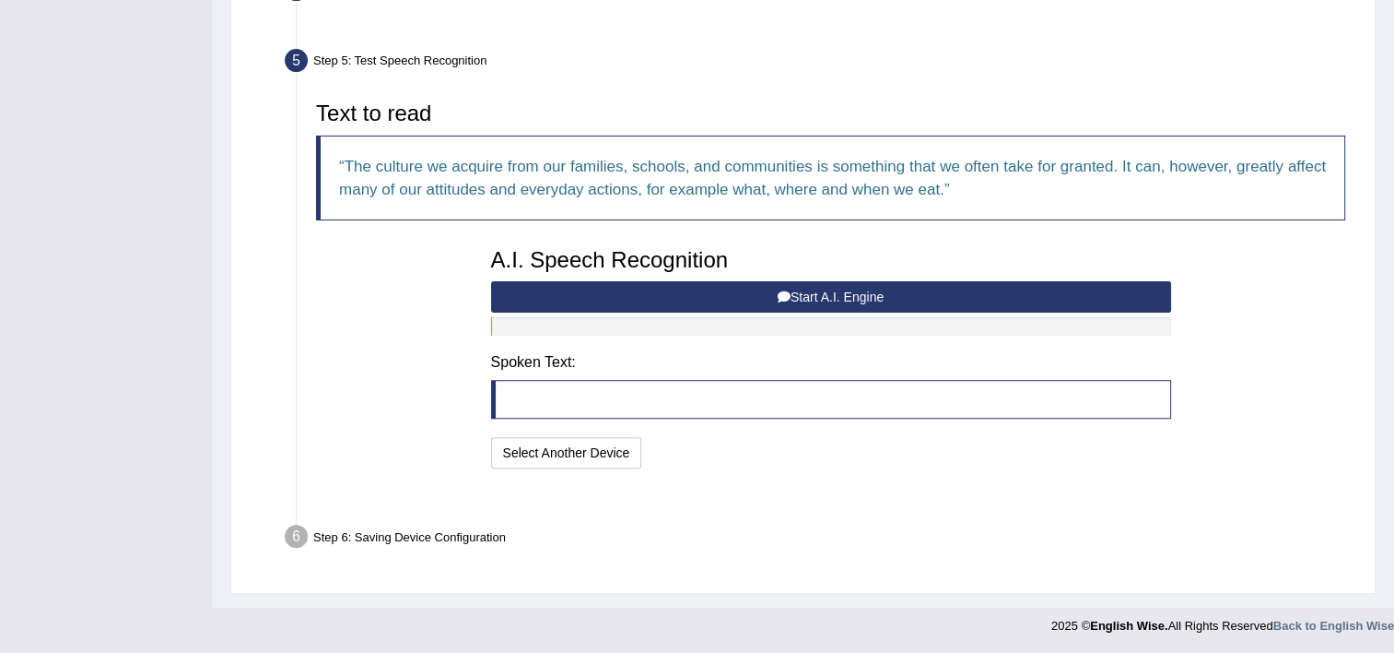
scroll to position [498, 0]
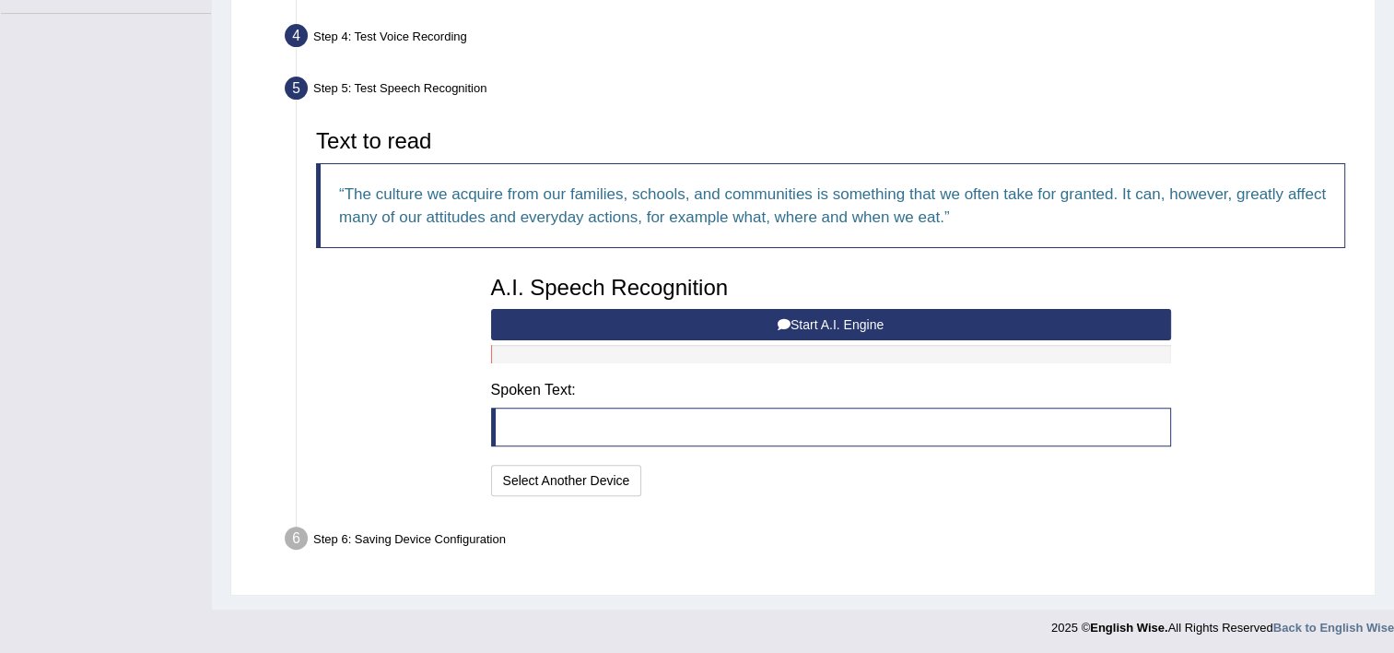
click at [752, 315] on button "Start A.I. Engine" at bounding box center [831, 324] width 680 height 31
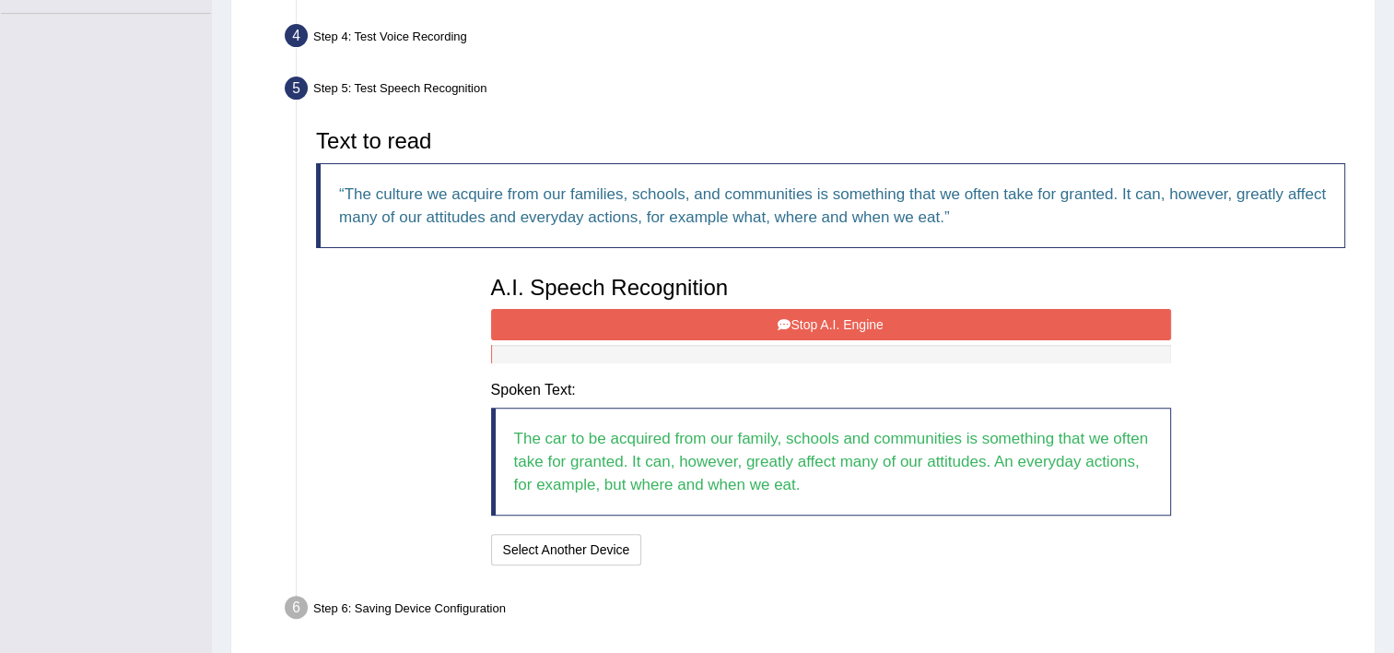
click at [752, 315] on button "Stop A.I. Engine" at bounding box center [831, 324] width 680 height 31
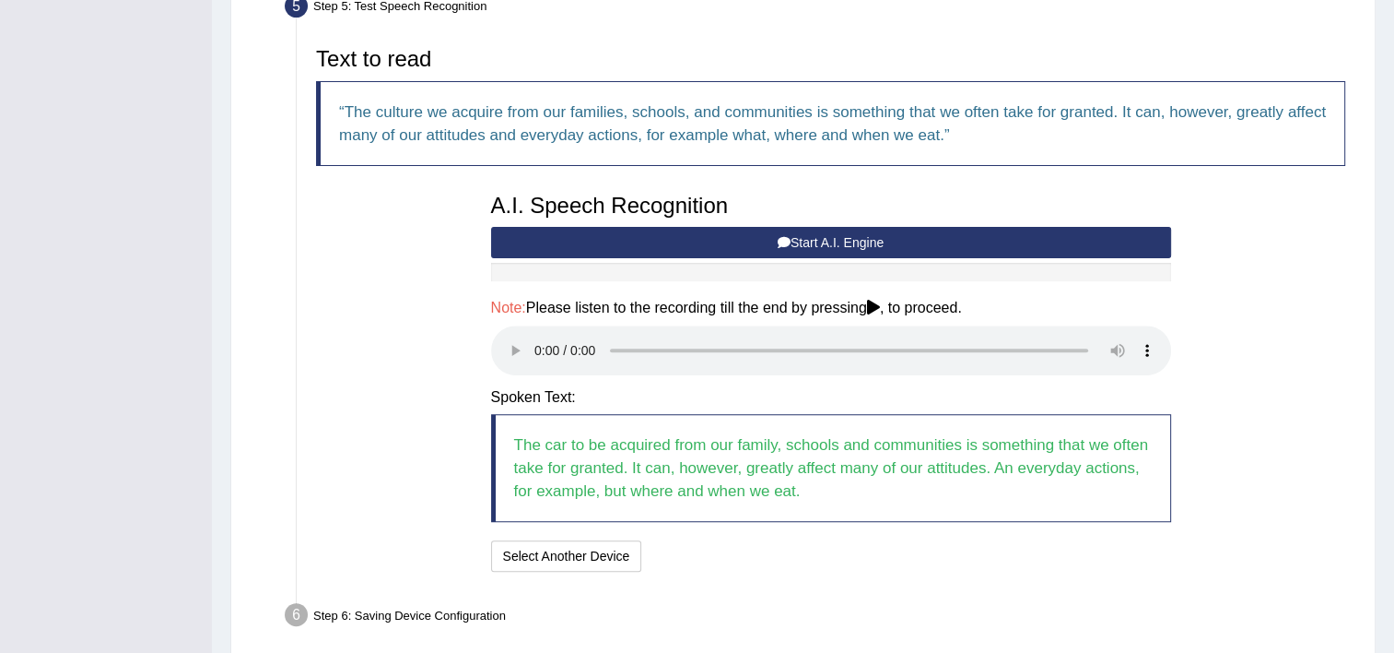
scroll to position [655, 0]
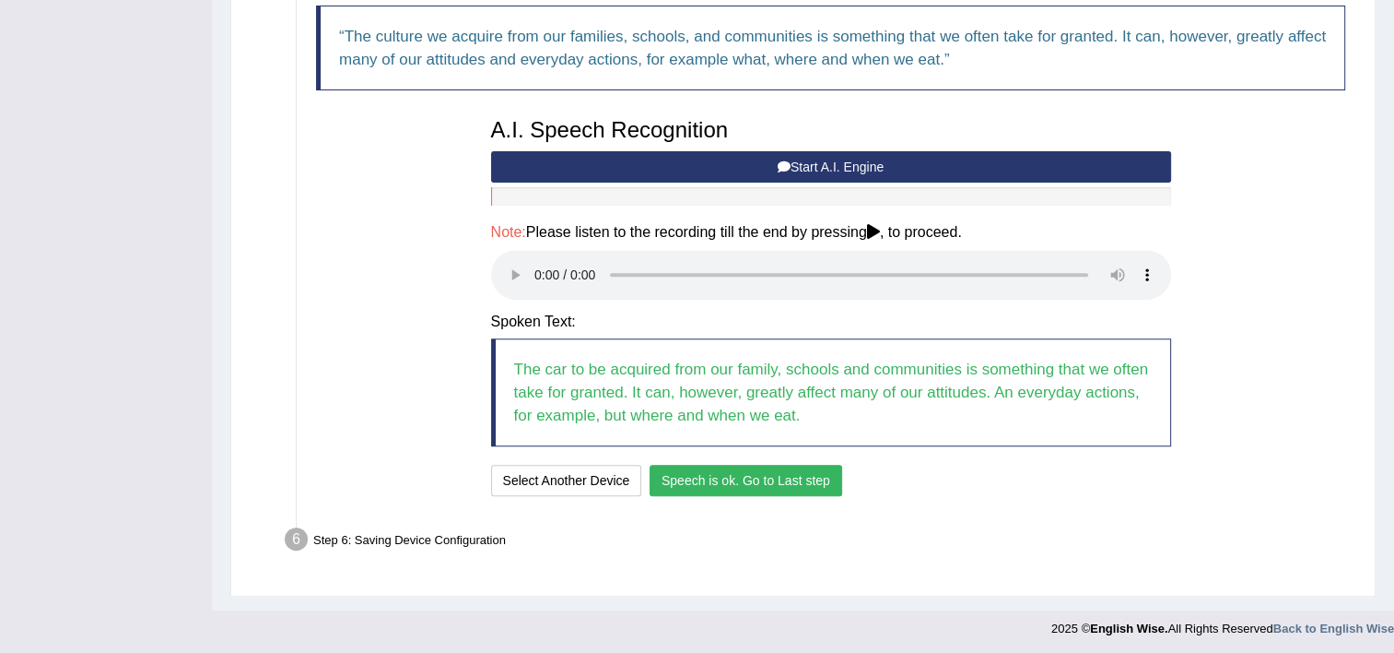
click at [763, 487] on button "Speech is ok. Go to Last step" at bounding box center [746, 479] width 193 height 31
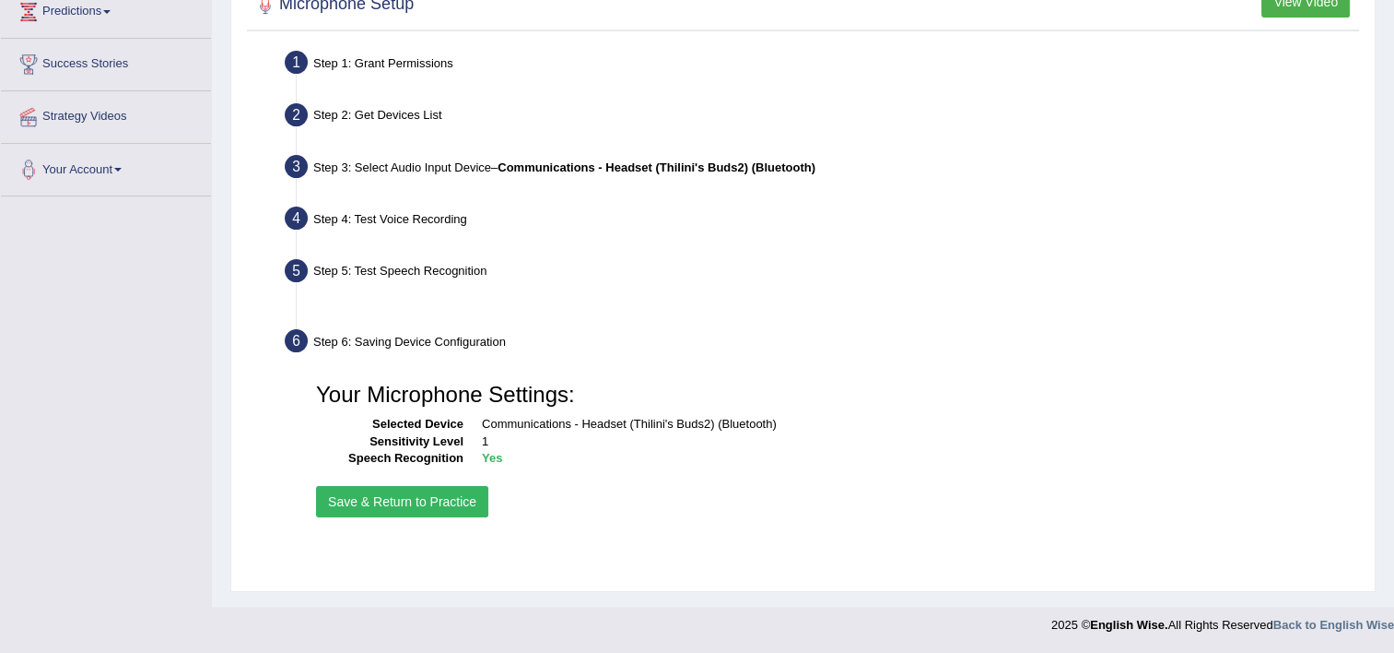
scroll to position [315, 0]
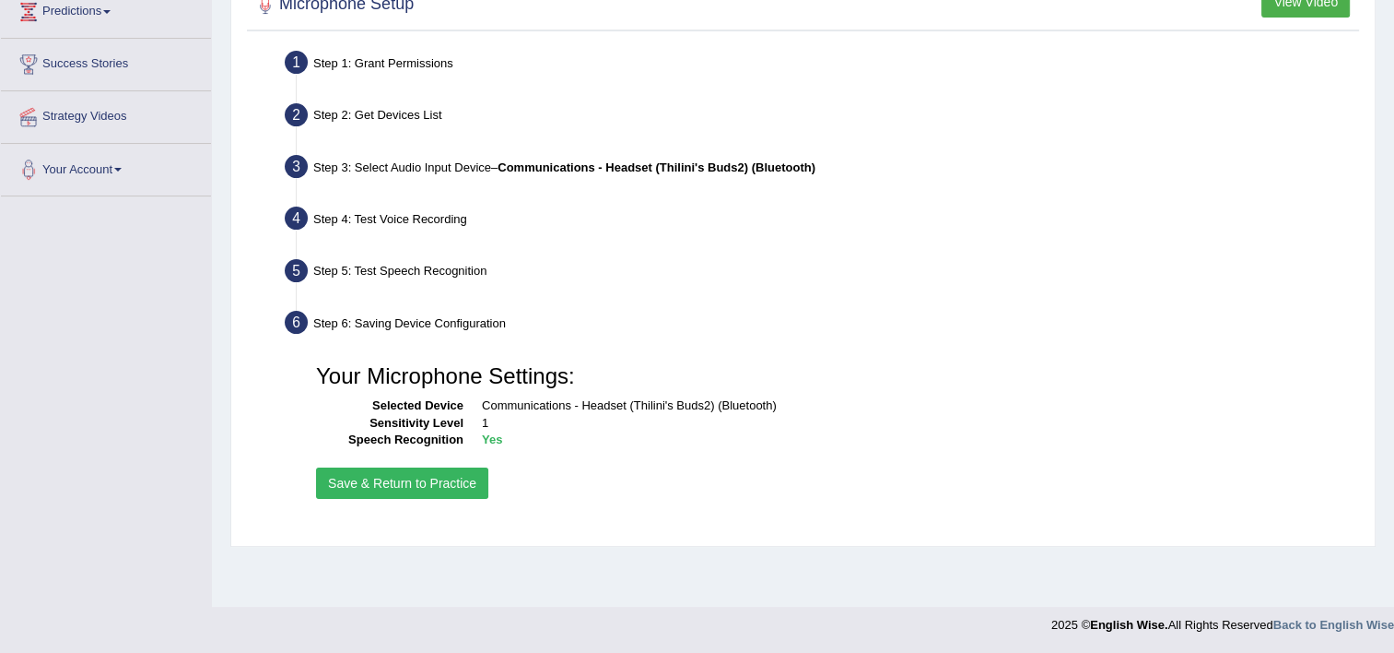
click at [451, 488] on button "Save & Return to Practice" at bounding box center [402, 482] width 172 height 31
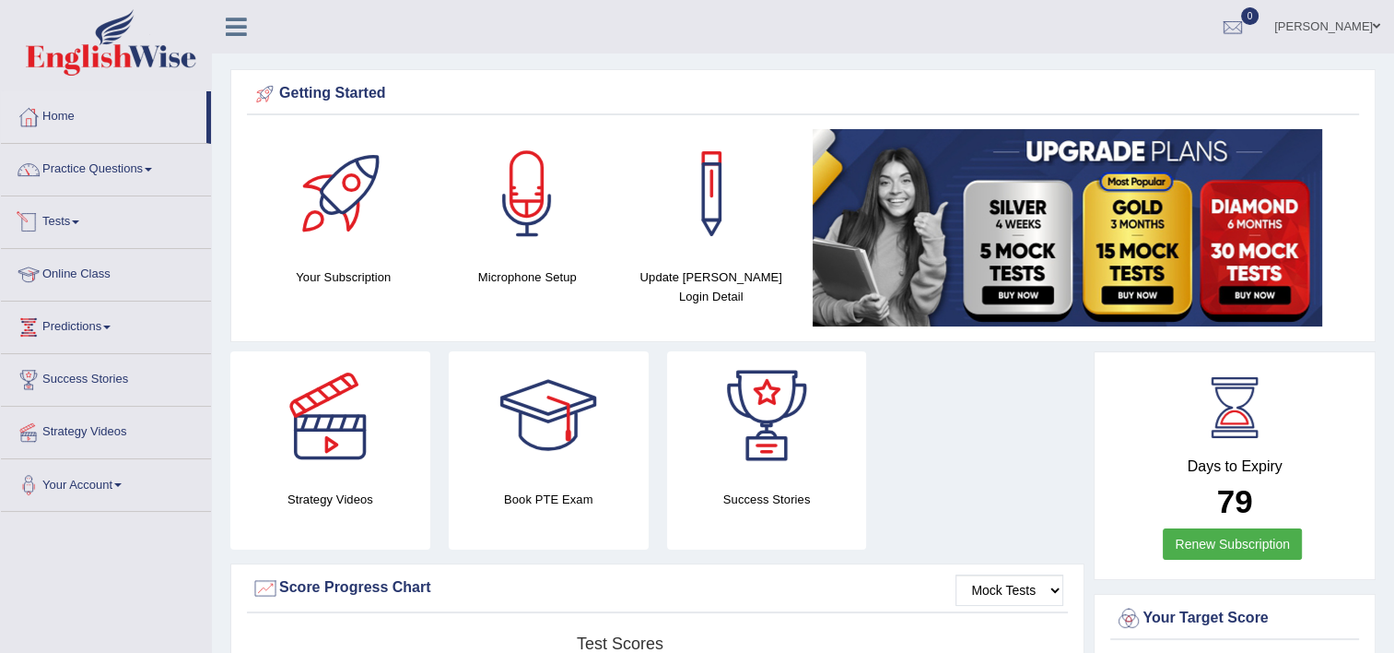
click at [76, 216] on link "Tests" at bounding box center [106, 219] width 210 height 46
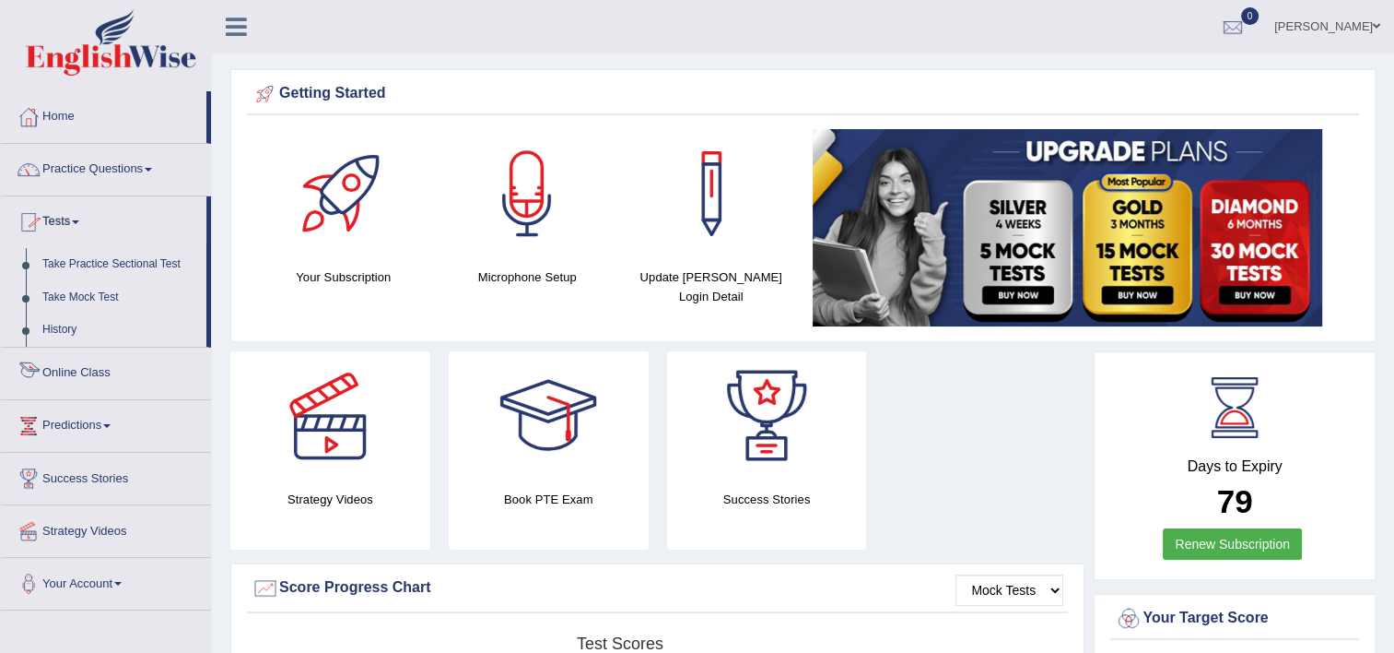
click at [71, 289] on link "Take Mock Test" at bounding box center [120, 297] width 172 height 33
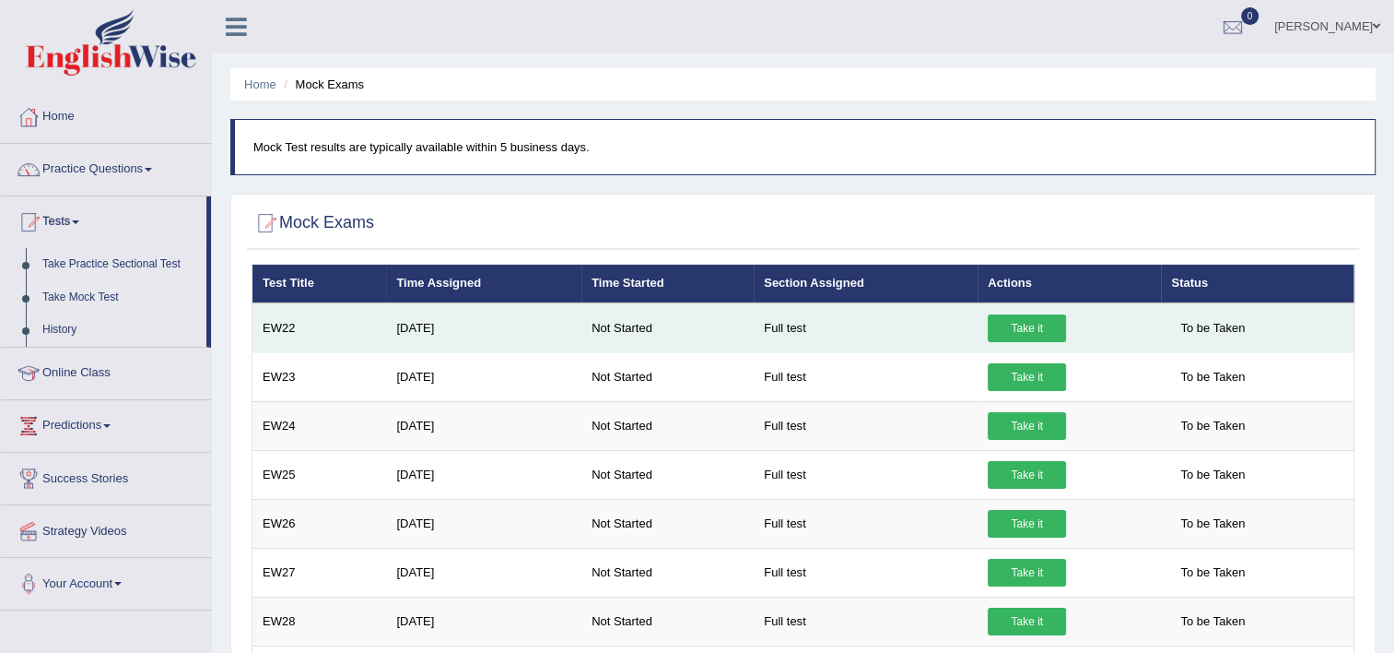
click at [1032, 317] on link "Take it" at bounding box center [1027, 328] width 78 height 28
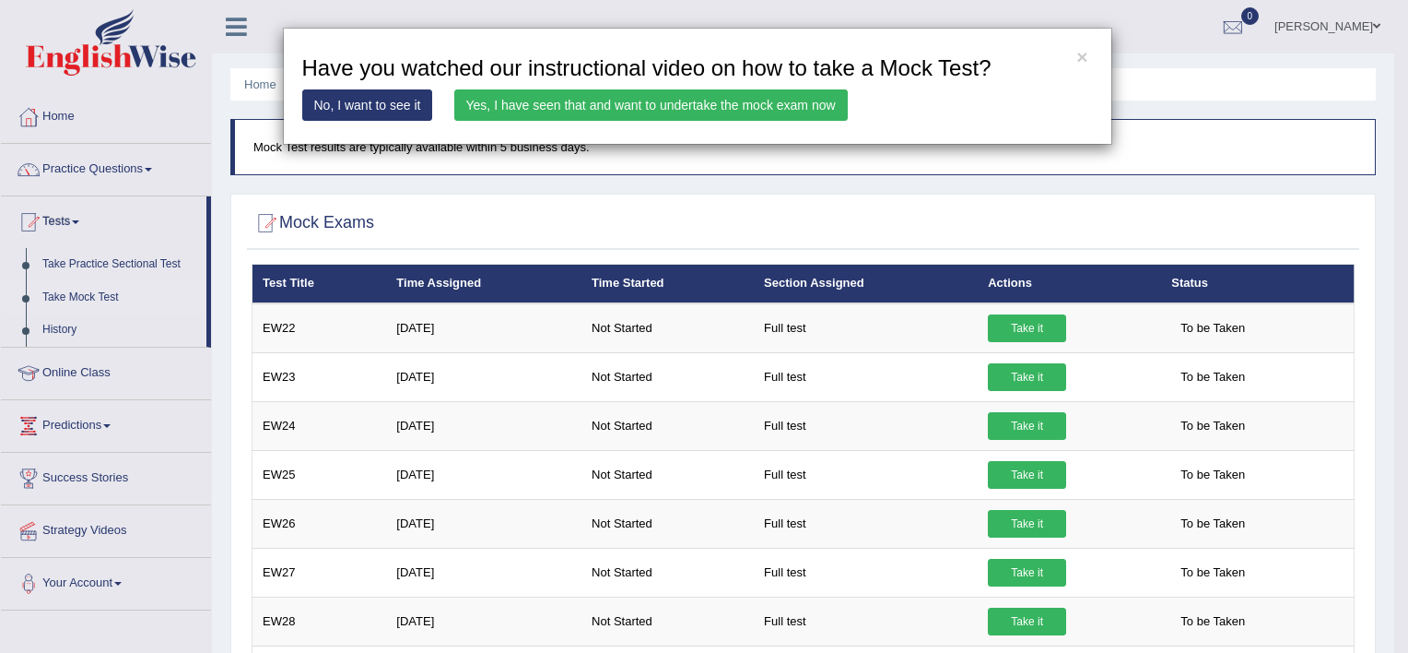
click at [777, 96] on link "Yes, I have seen that and want to undertake the mock exam now" at bounding box center [651, 104] width 394 height 31
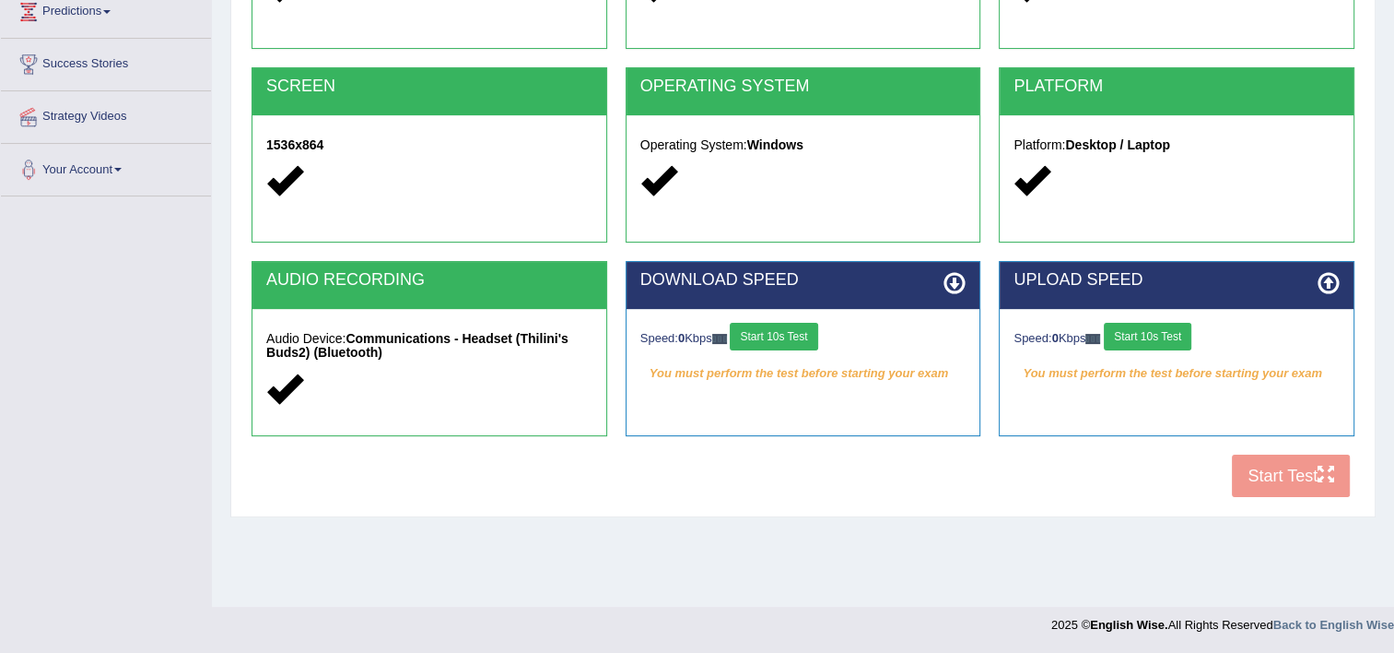
click at [786, 335] on button "Start 10s Test" at bounding box center [774, 337] width 88 height 28
click at [1184, 332] on button "Start 10s Test" at bounding box center [1148, 337] width 88 height 28
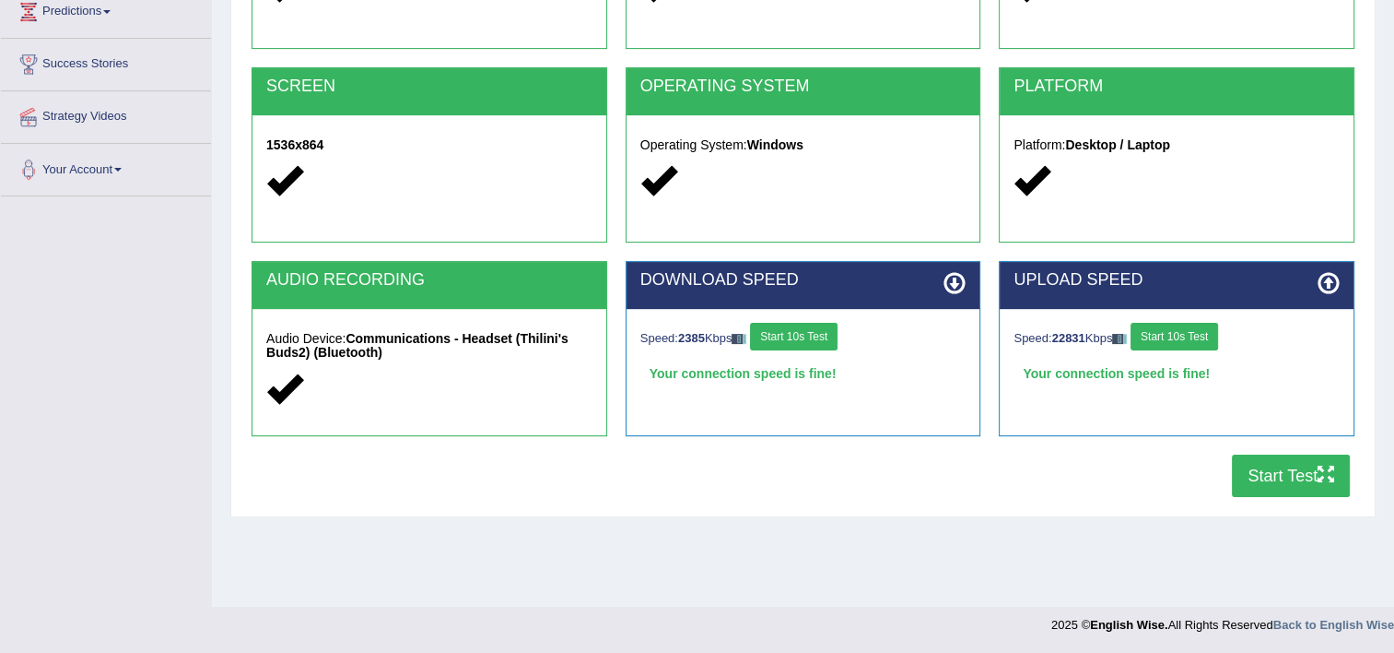
click at [1296, 480] on button "Start Test" at bounding box center [1291, 475] width 118 height 42
